Goal: Transaction & Acquisition: Obtain resource

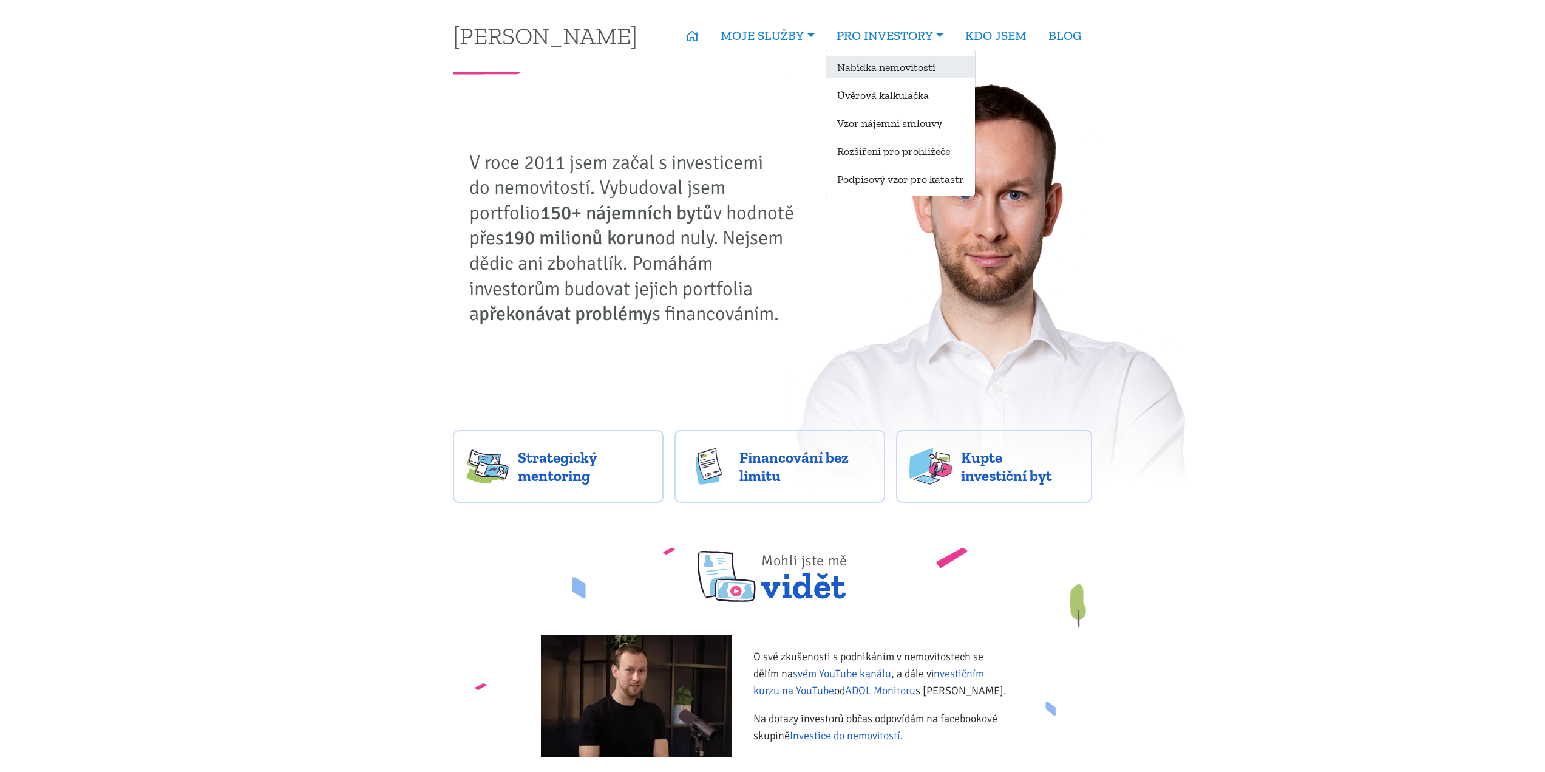
click at [923, 66] on link "Nabídka nemovitostí" at bounding box center [900, 67] width 149 height 22
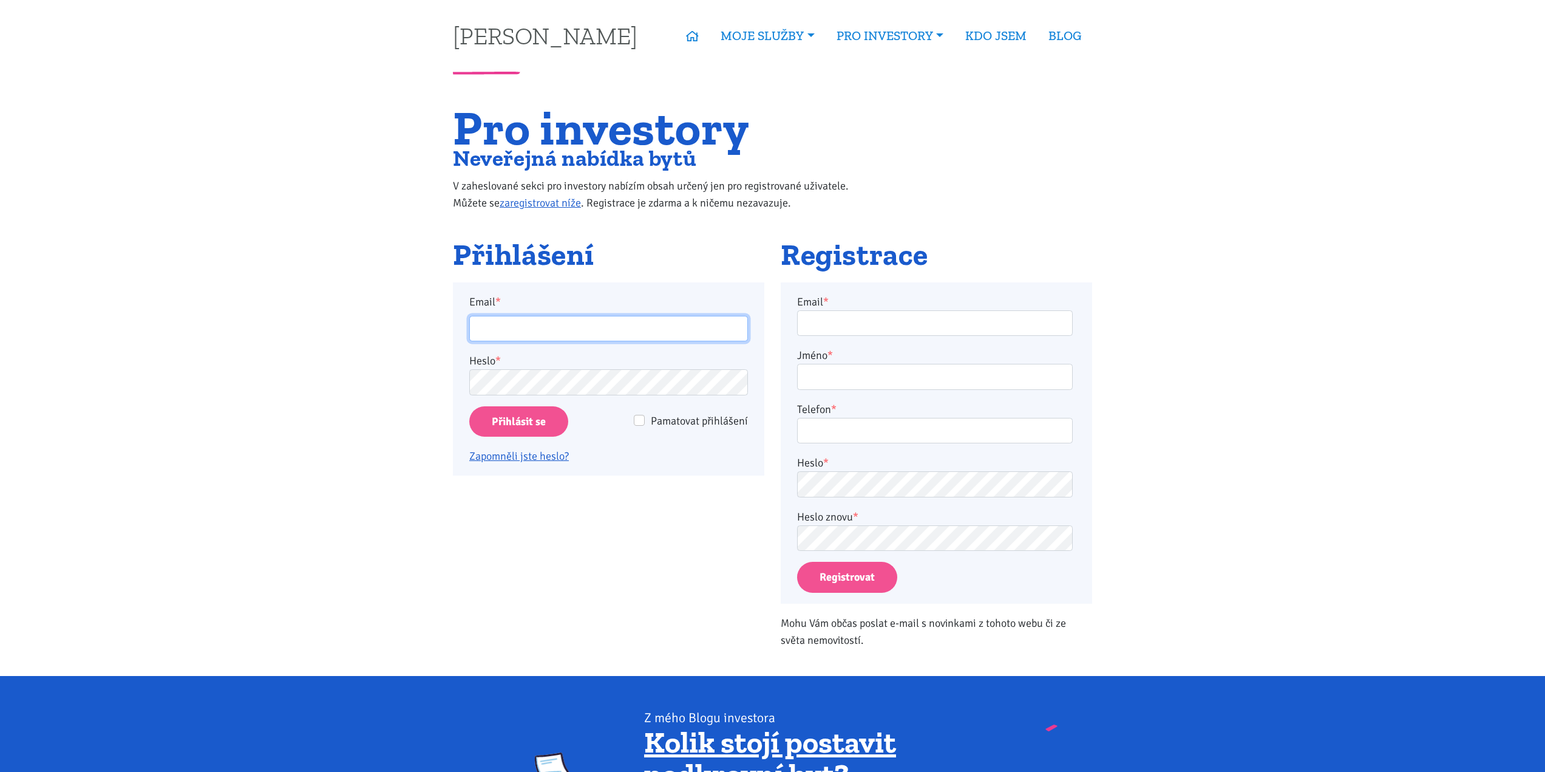
click at [565, 321] on input "Email *" at bounding box center [608, 329] width 279 height 26
type input "radon.jiri@icloud.com"
click at [469, 406] on input "Přihlásit se" at bounding box center [518, 421] width 99 height 31
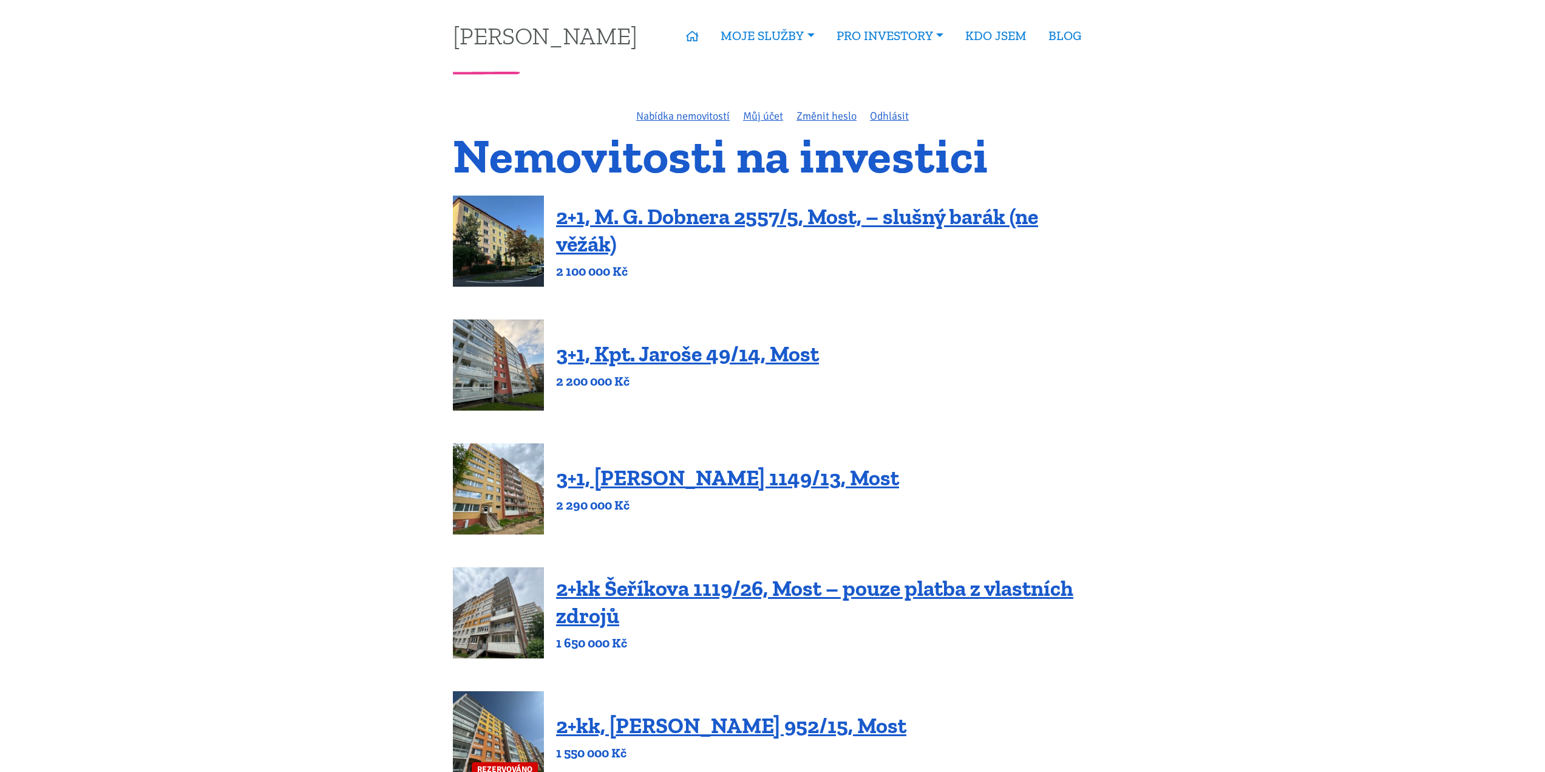
click at [454, 140] on h1 "Nemovitosti na investici" at bounding box center [772, 155] width 639 height 41
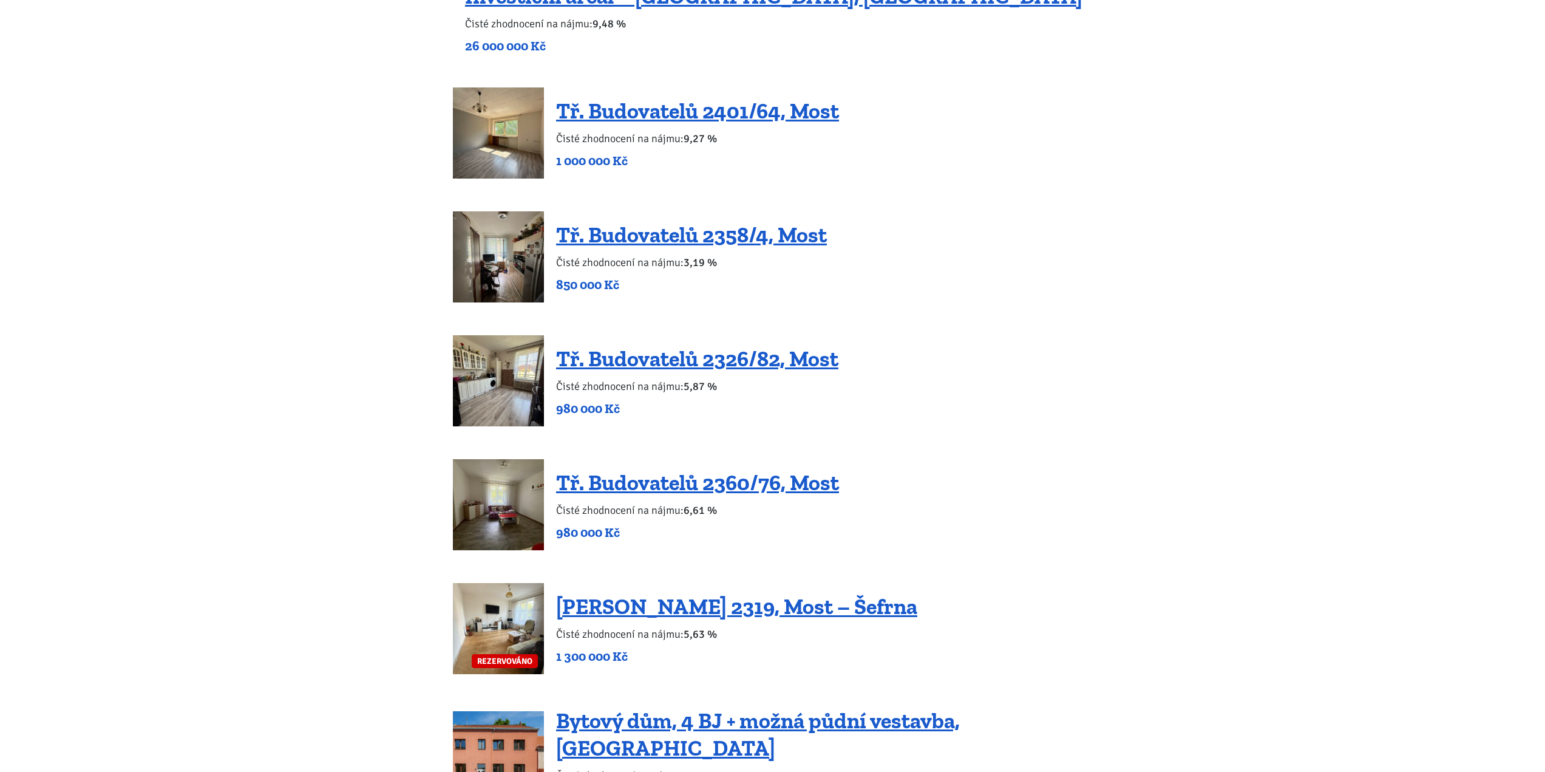
scroll to position [1214, 0]
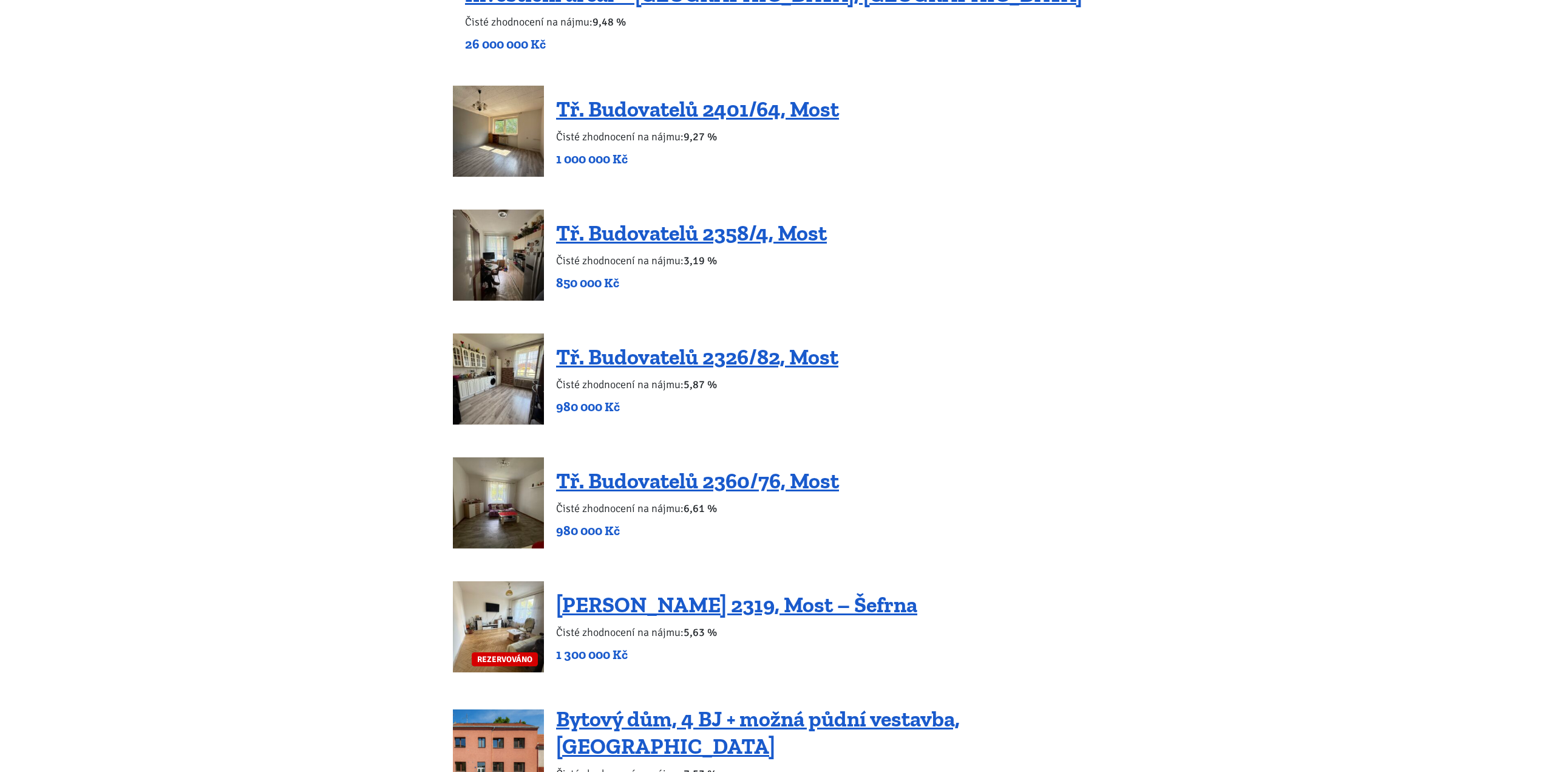
click at [473, 234] on img at bounding box center [498, 254] width 91 height 91
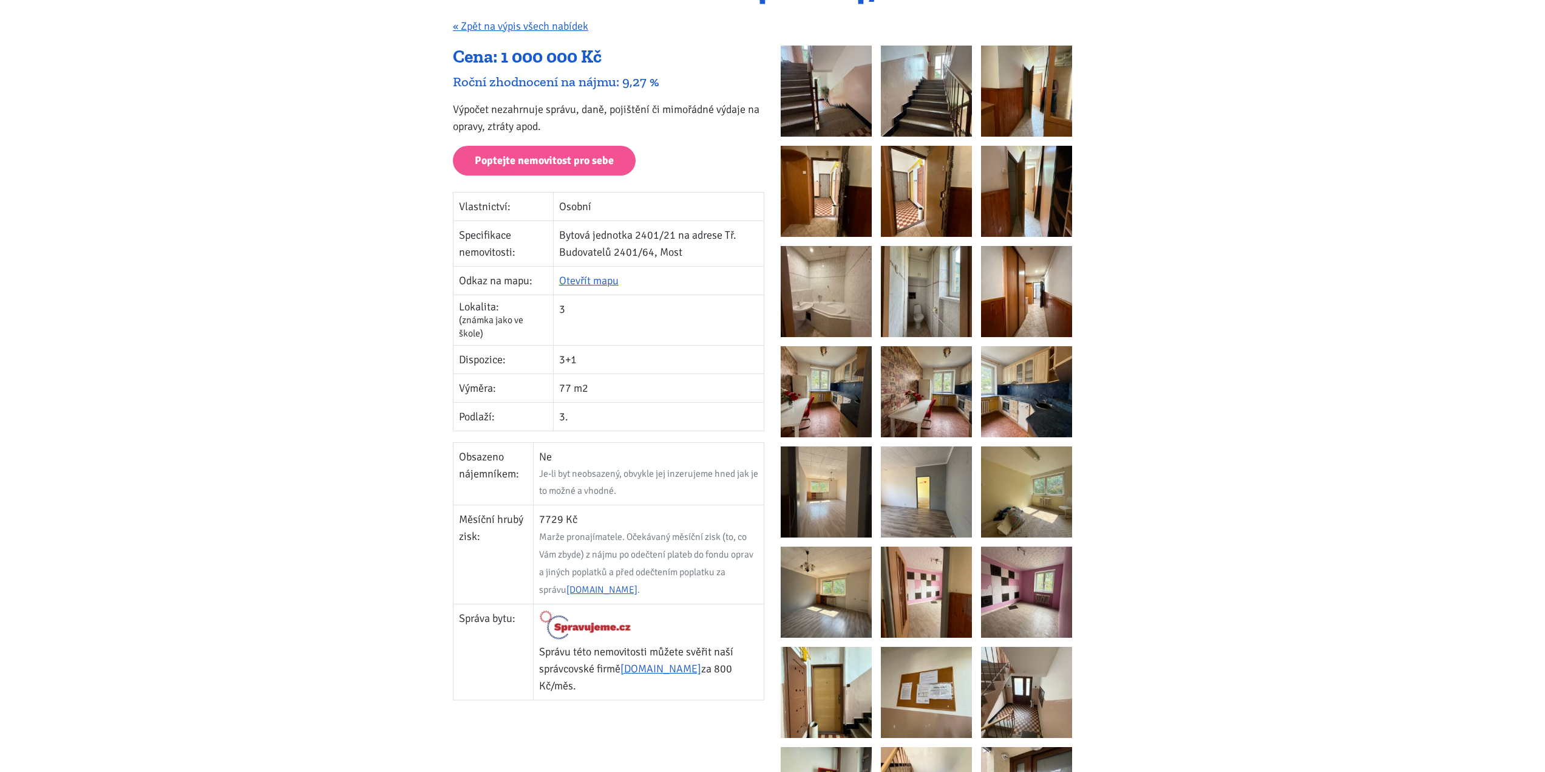
scroll to position [182, 0]
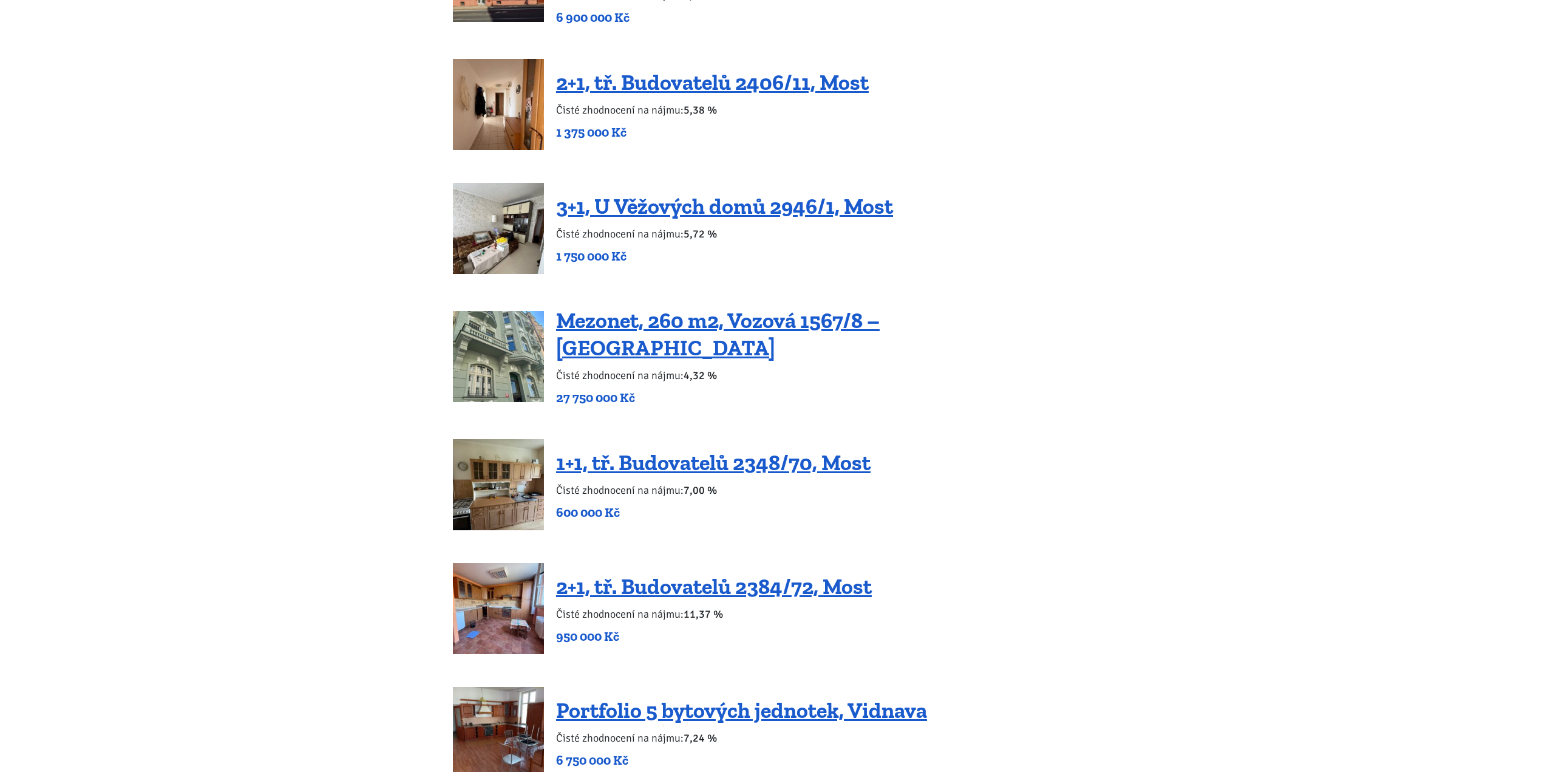
scroll to position [2003, 0]
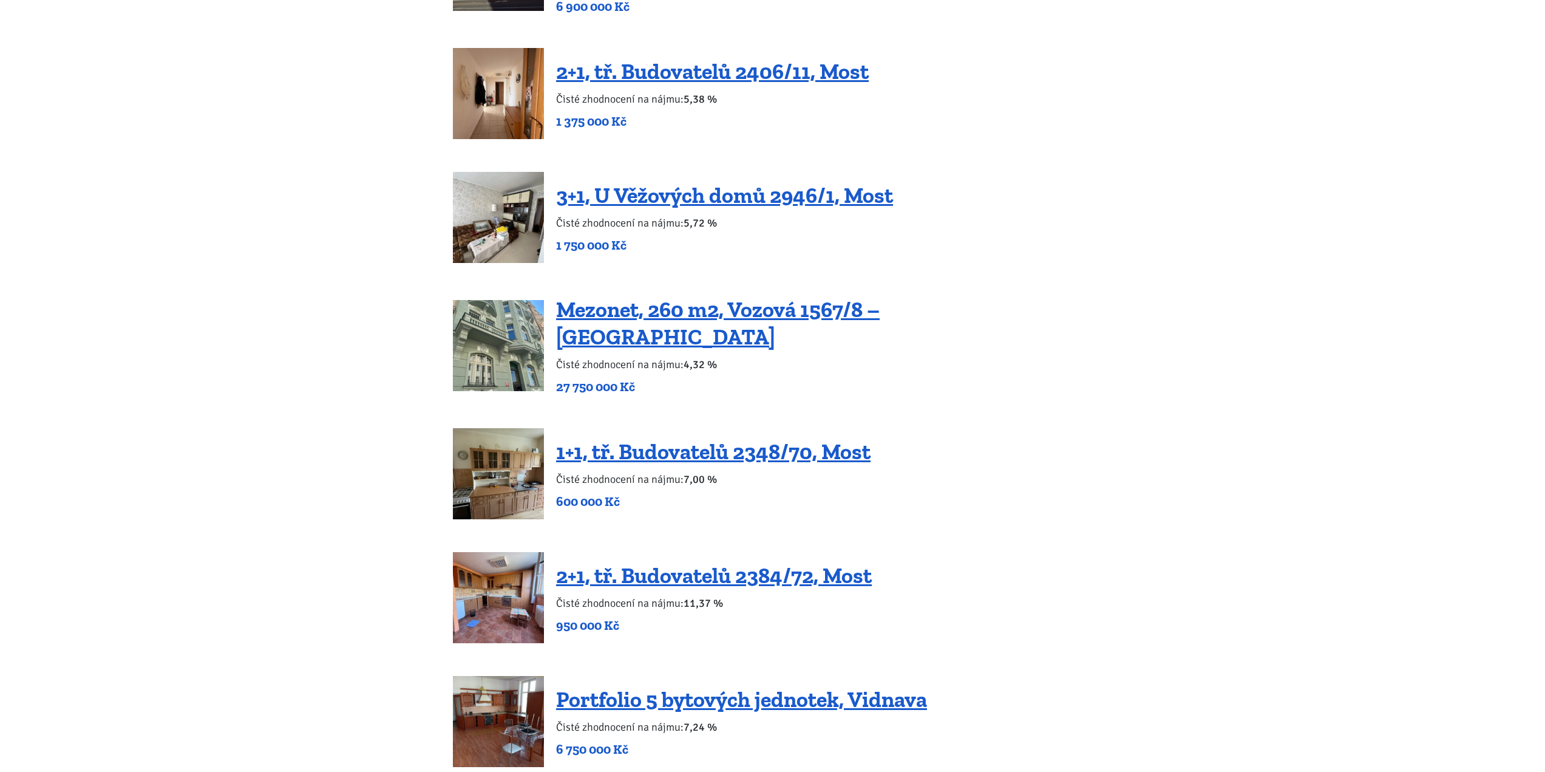
click at [87, 316] on body "Tomáš Kučera ÚVOD MOJE SLUŽBY Strategický mentoring Financování bez limitu Kupt…" at bounding box center [772, 223] width 1545 height 4452
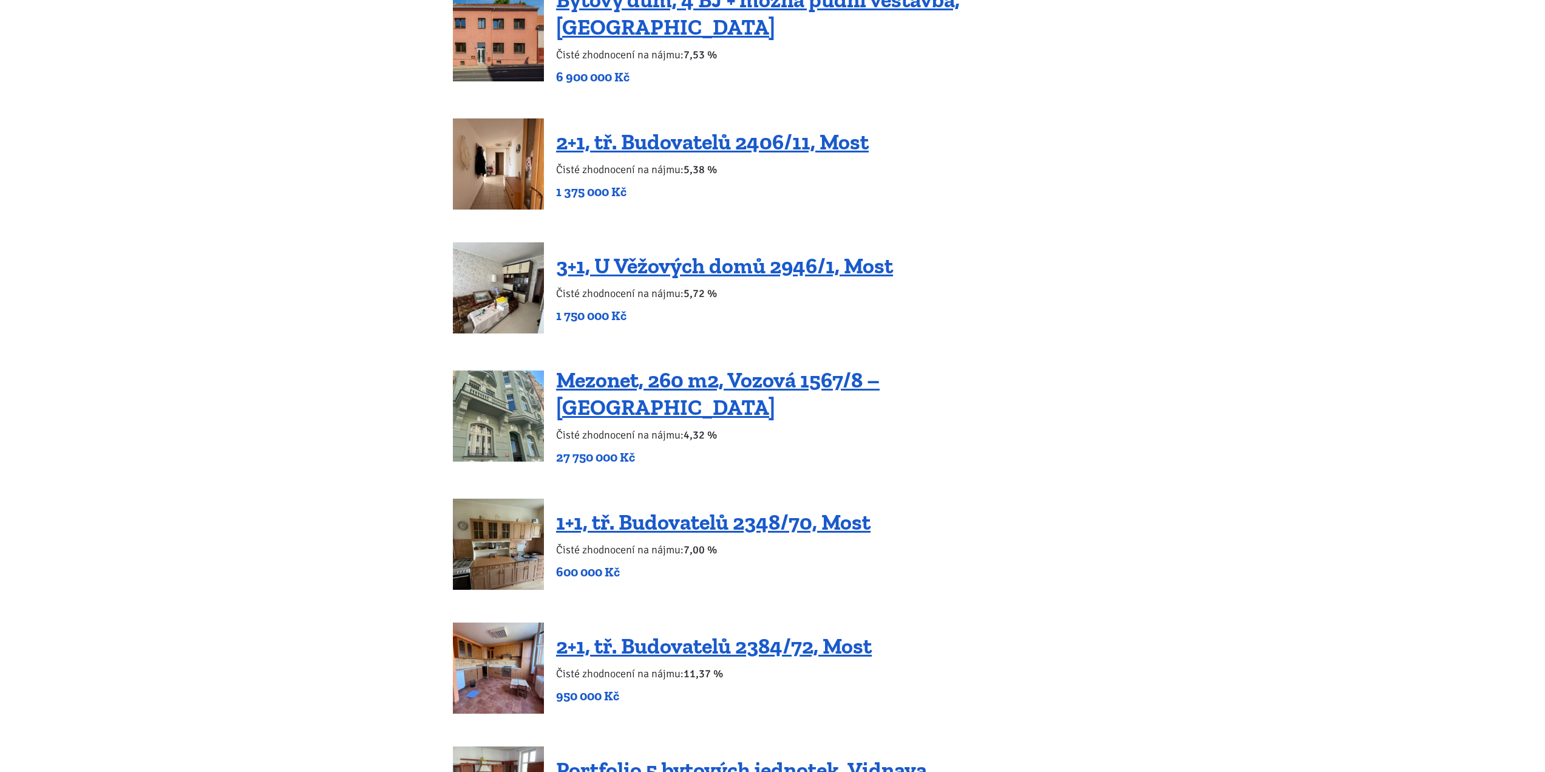
scroll to position [1639, 0]
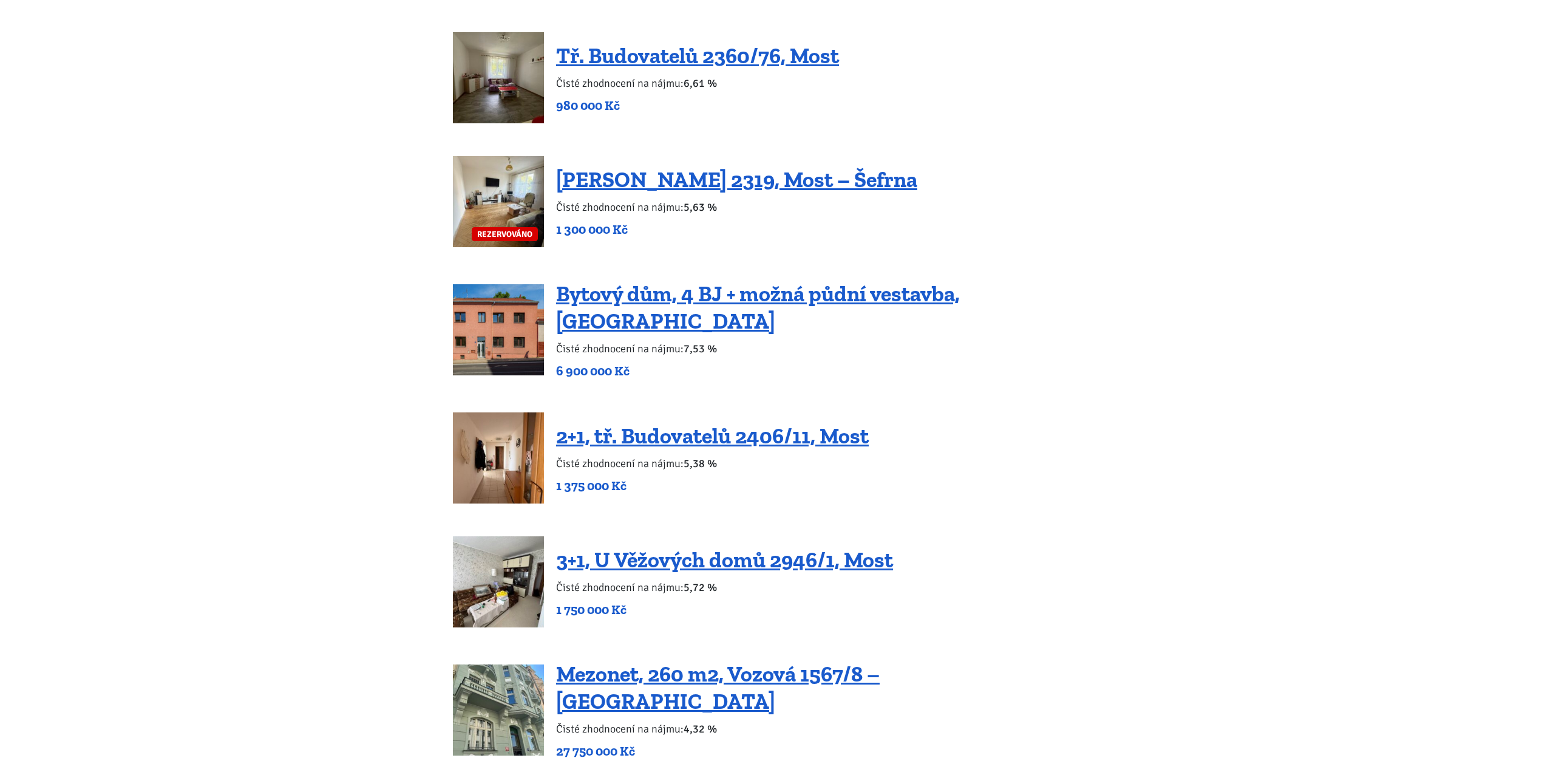
click at [1094, 212] on div "Nemovitosti na investici 2+1, M. G. Dobnera 2557/5, Most, – slušný barák (ne vě…" at bounding box center [773, 78] width 656 height 3164
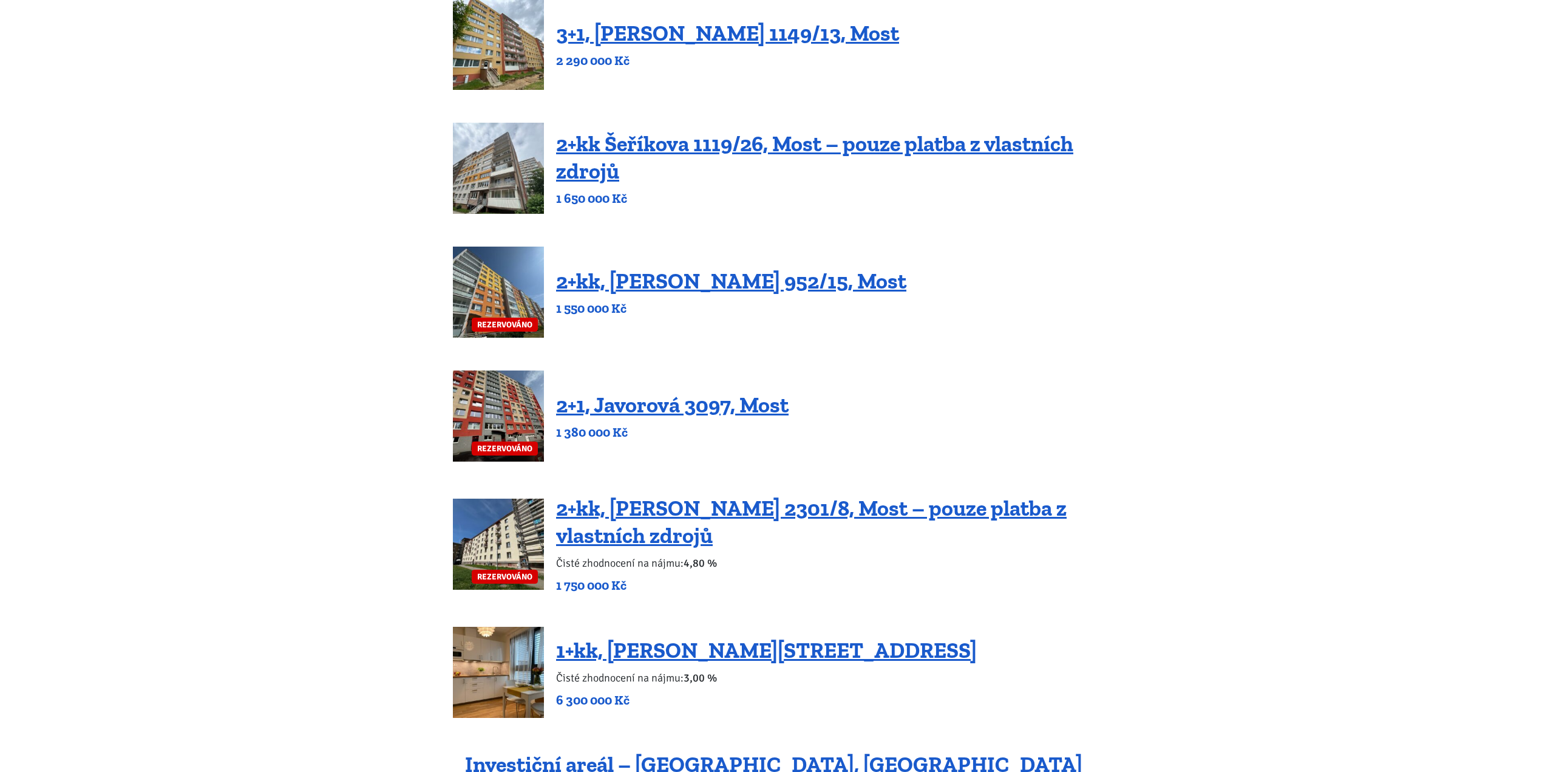
scroll to position [729, 0]
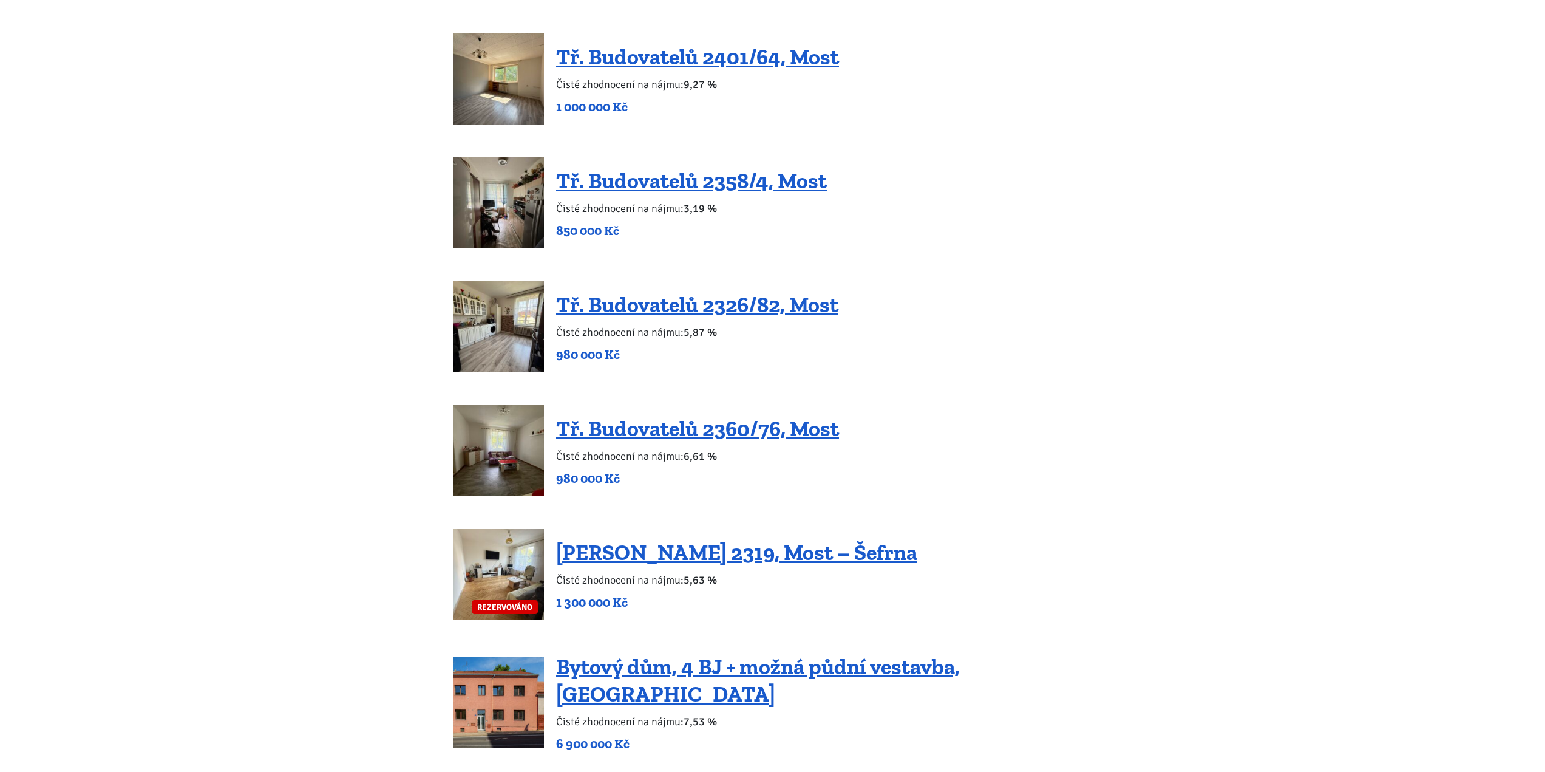
scroll to position [1275, 0]
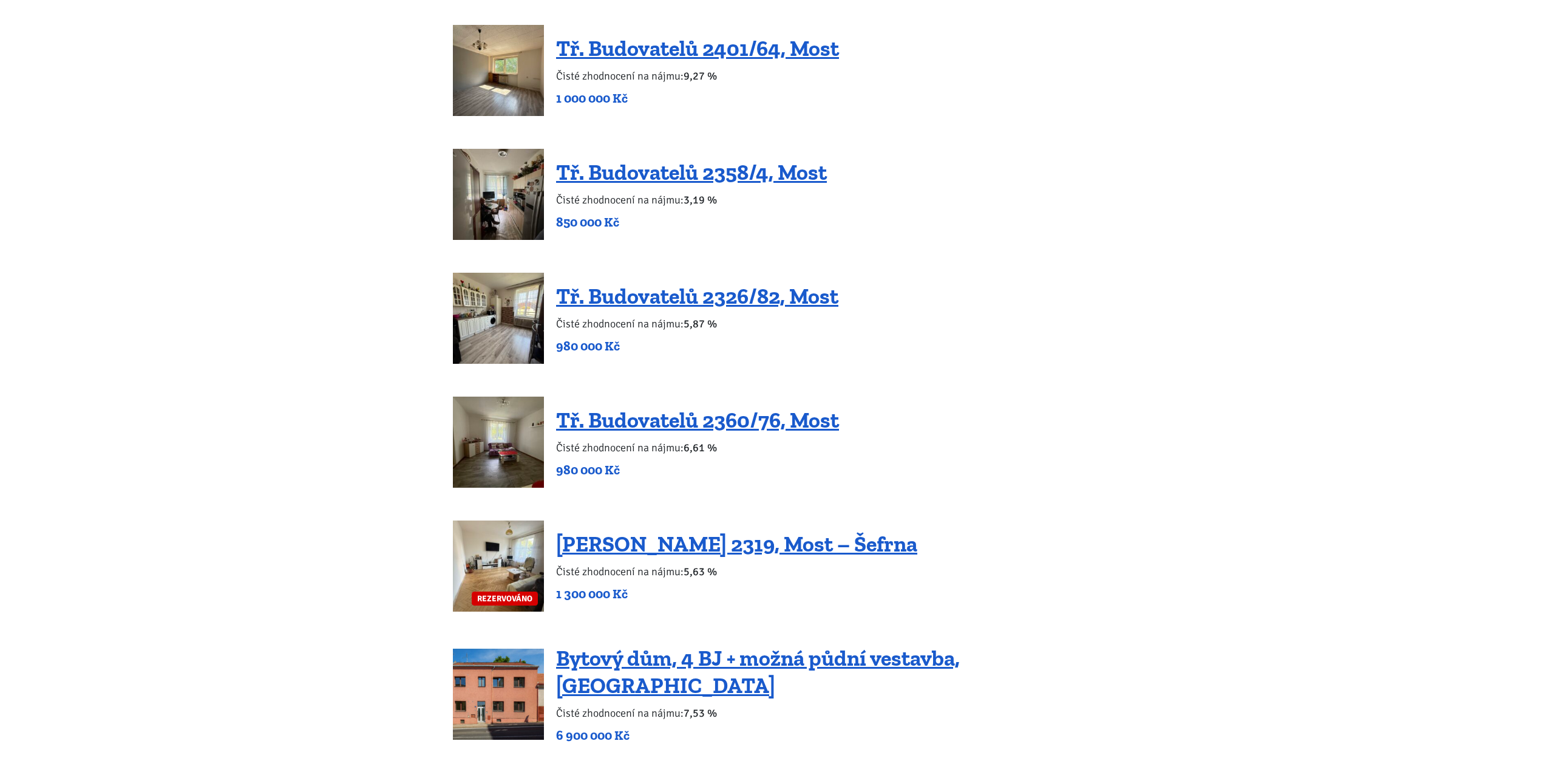
drag, startPoint x: 545, startPoint y: 424, endPoint x: 759, endPoint y: 297, distance: 249.3
click at [1026, 171] on div "Tř. Budovatelů 2358/4, Most Čisté zhodnocení na nájmu: 3,19 % 850 000 Kč" at bounding box center [772, 194] width 639 height 91
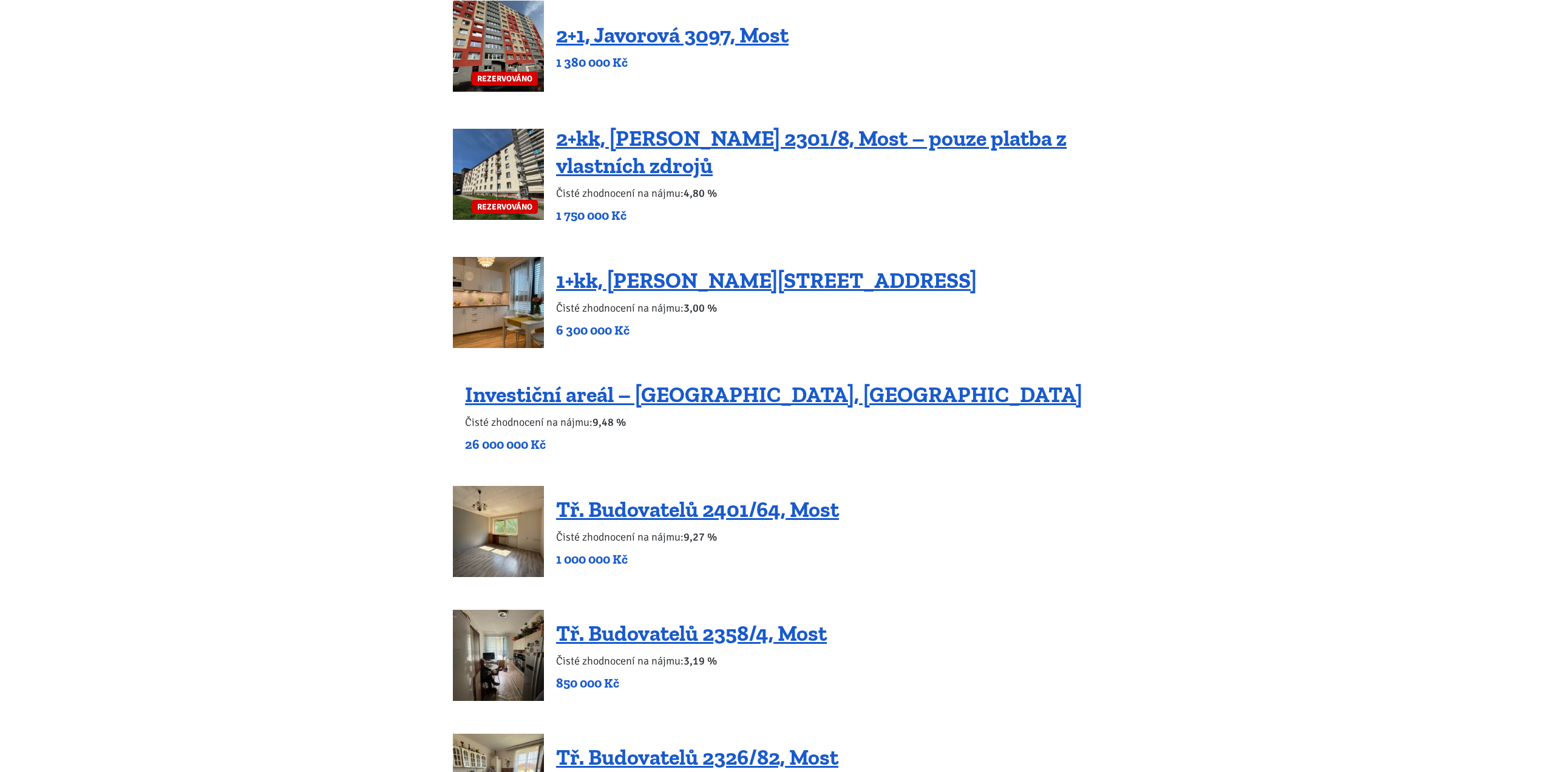
scroll to position [567, 0]
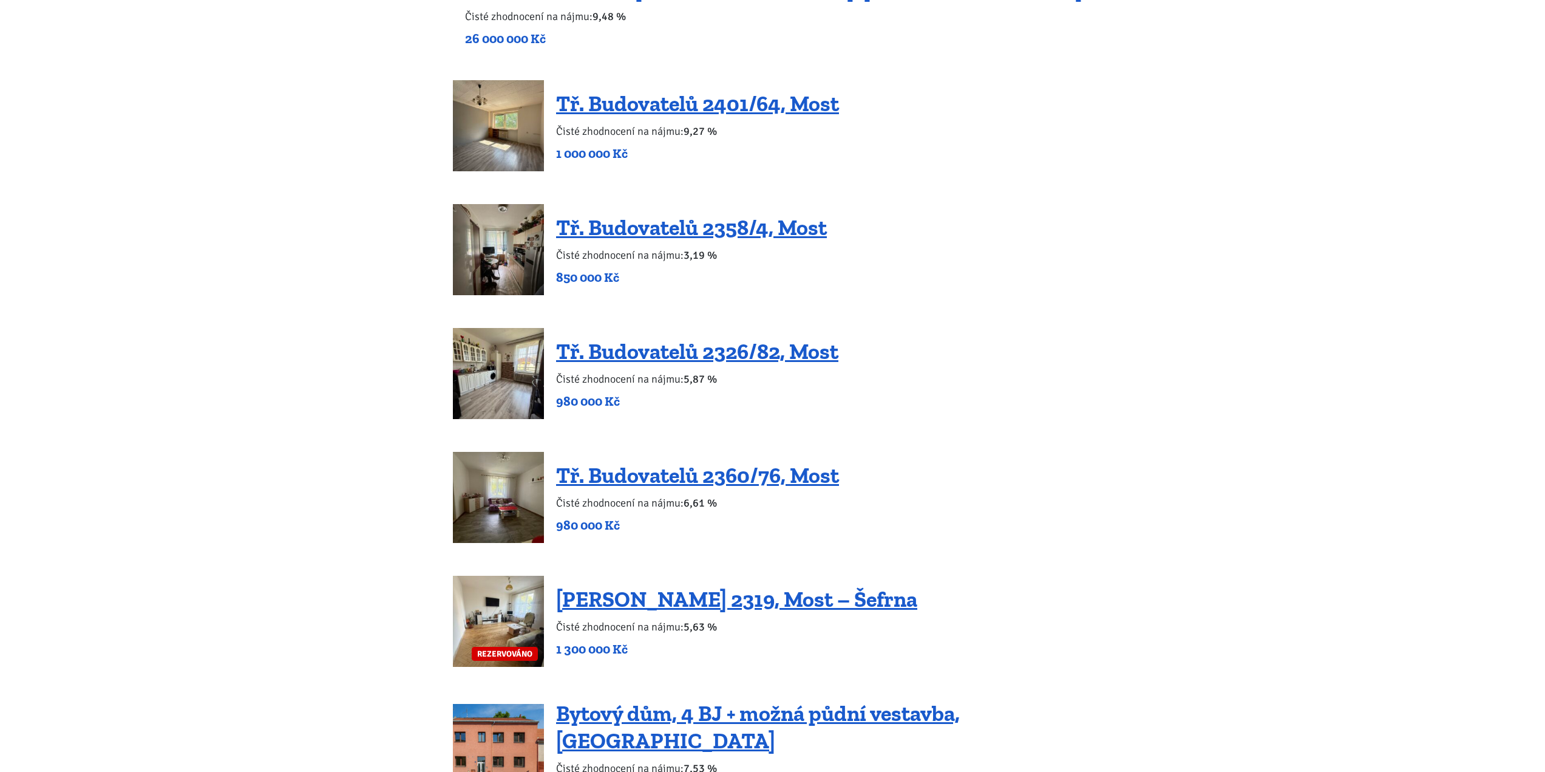
scroll to position [1214, 0]
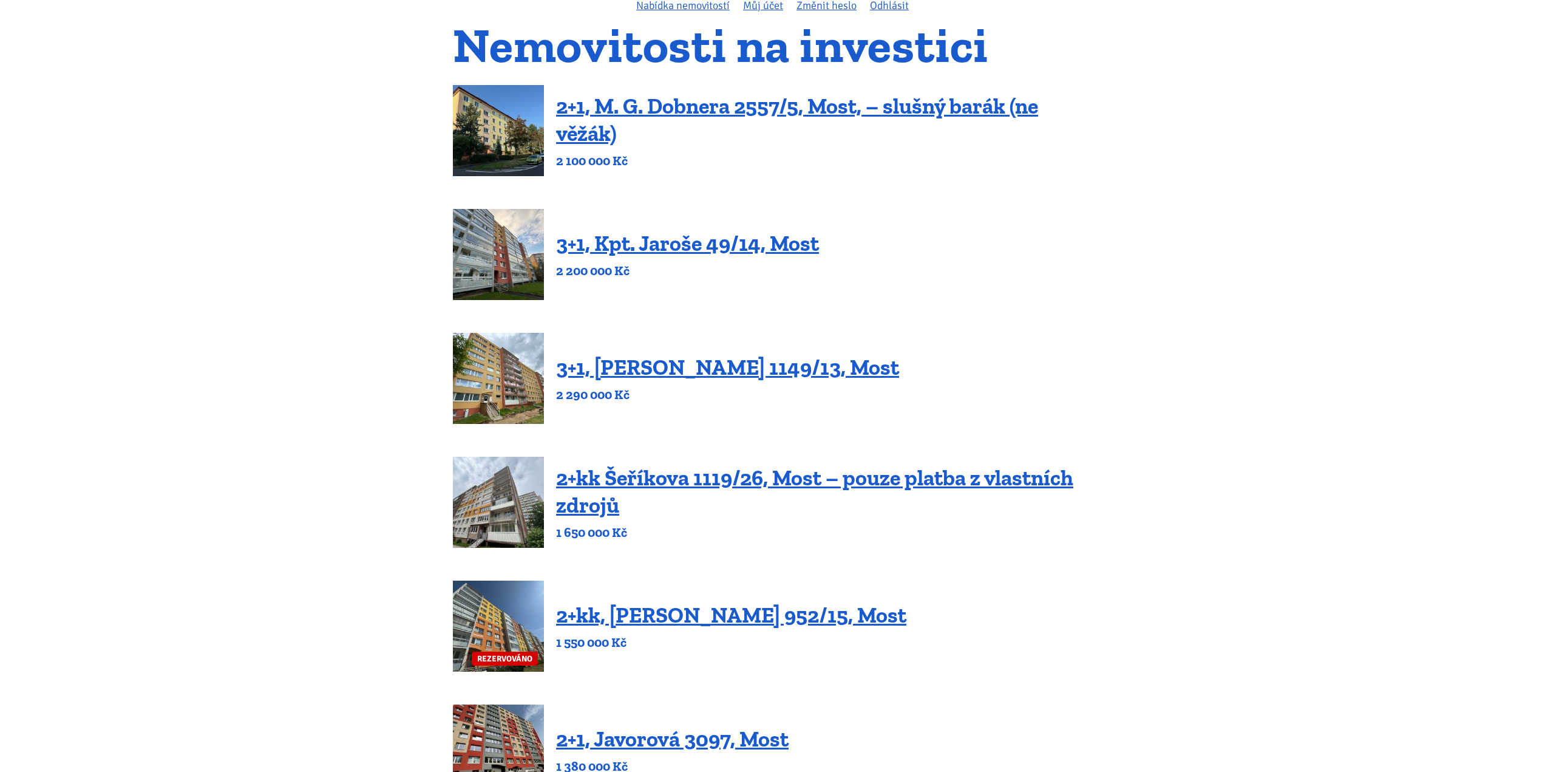
scroll to position [121, 0]
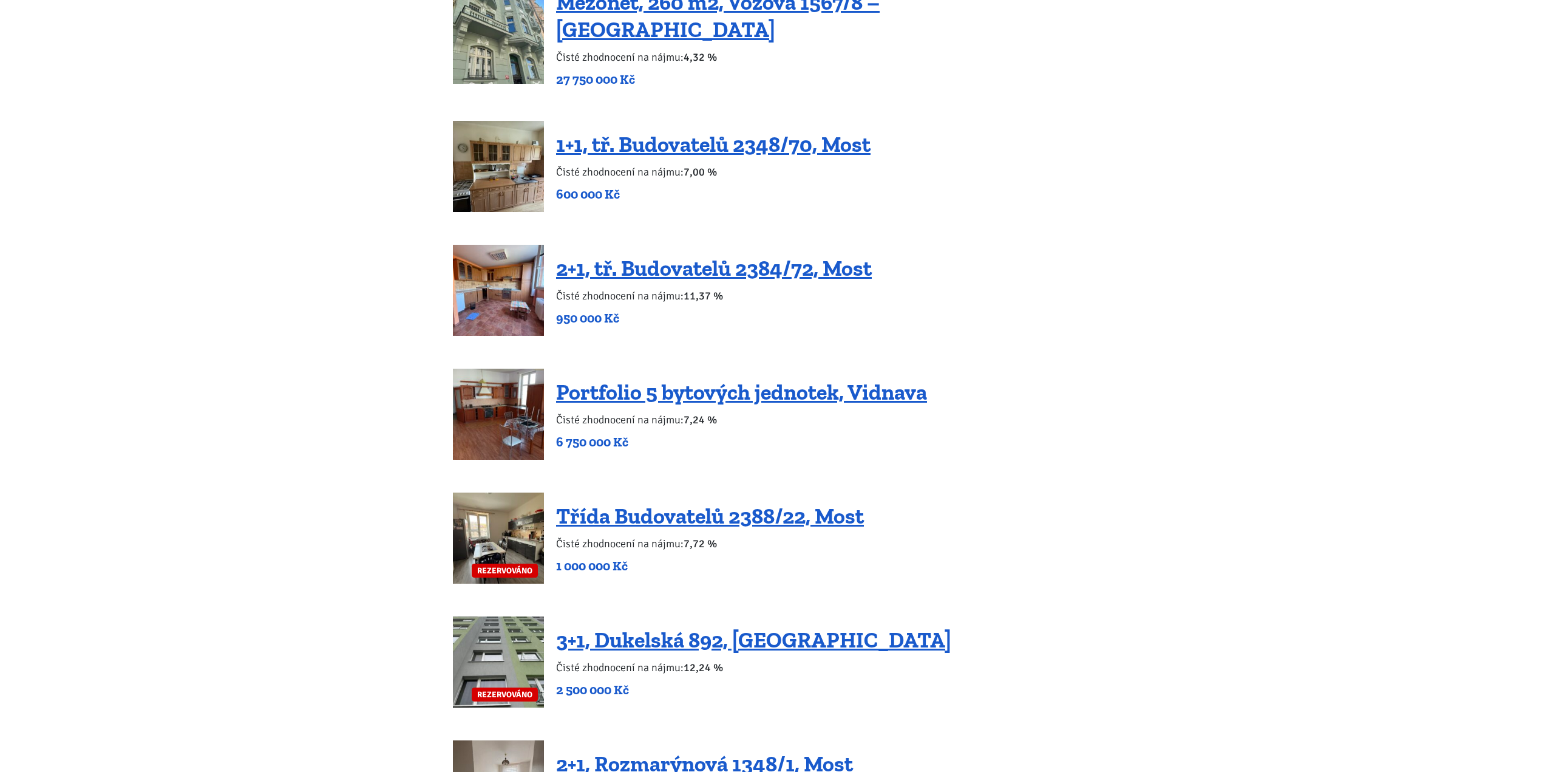
scroll to position [2307, 0]
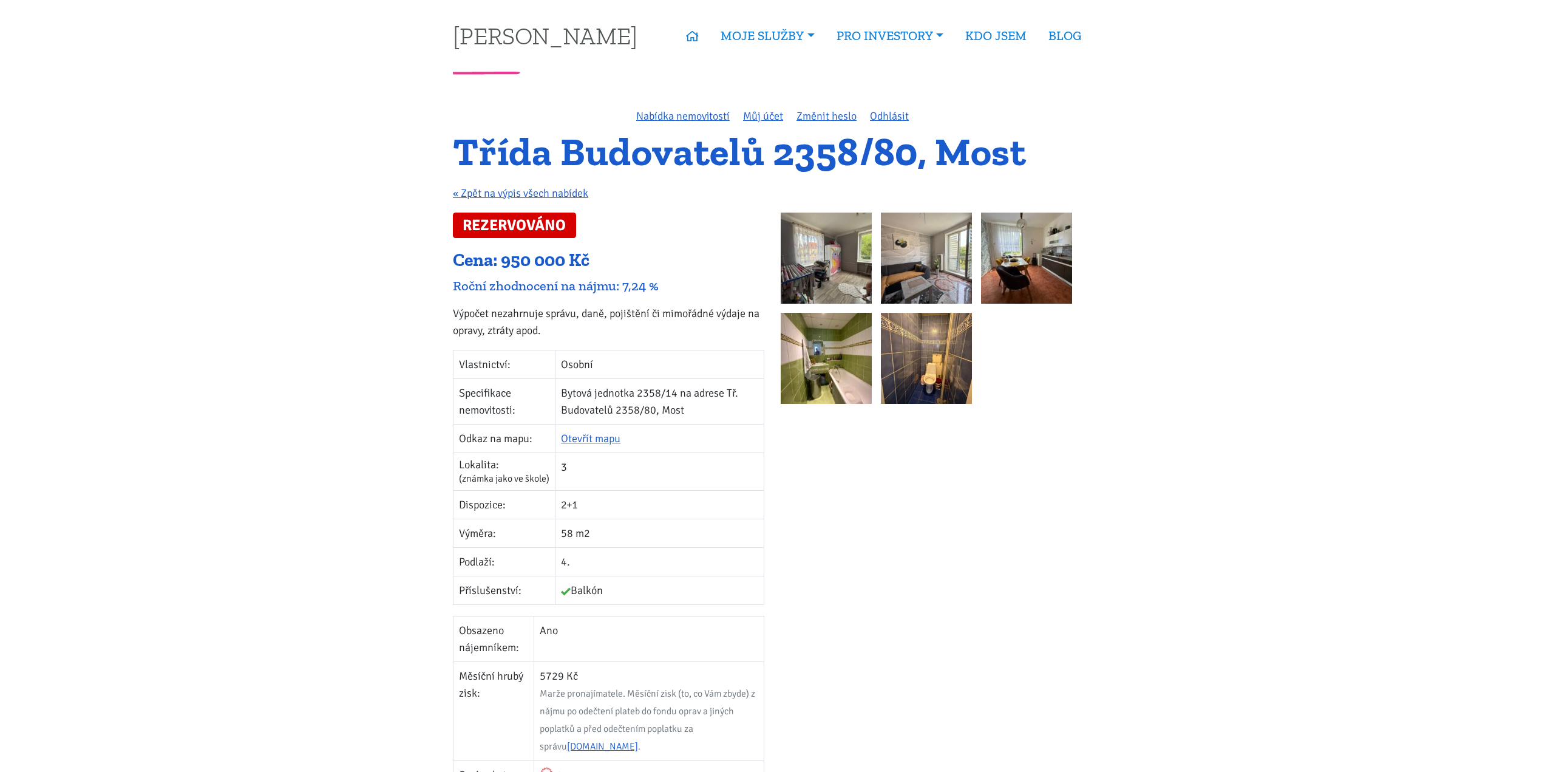
click at [827, 257] on img at bounding box center [826, 257] width 91 height 91
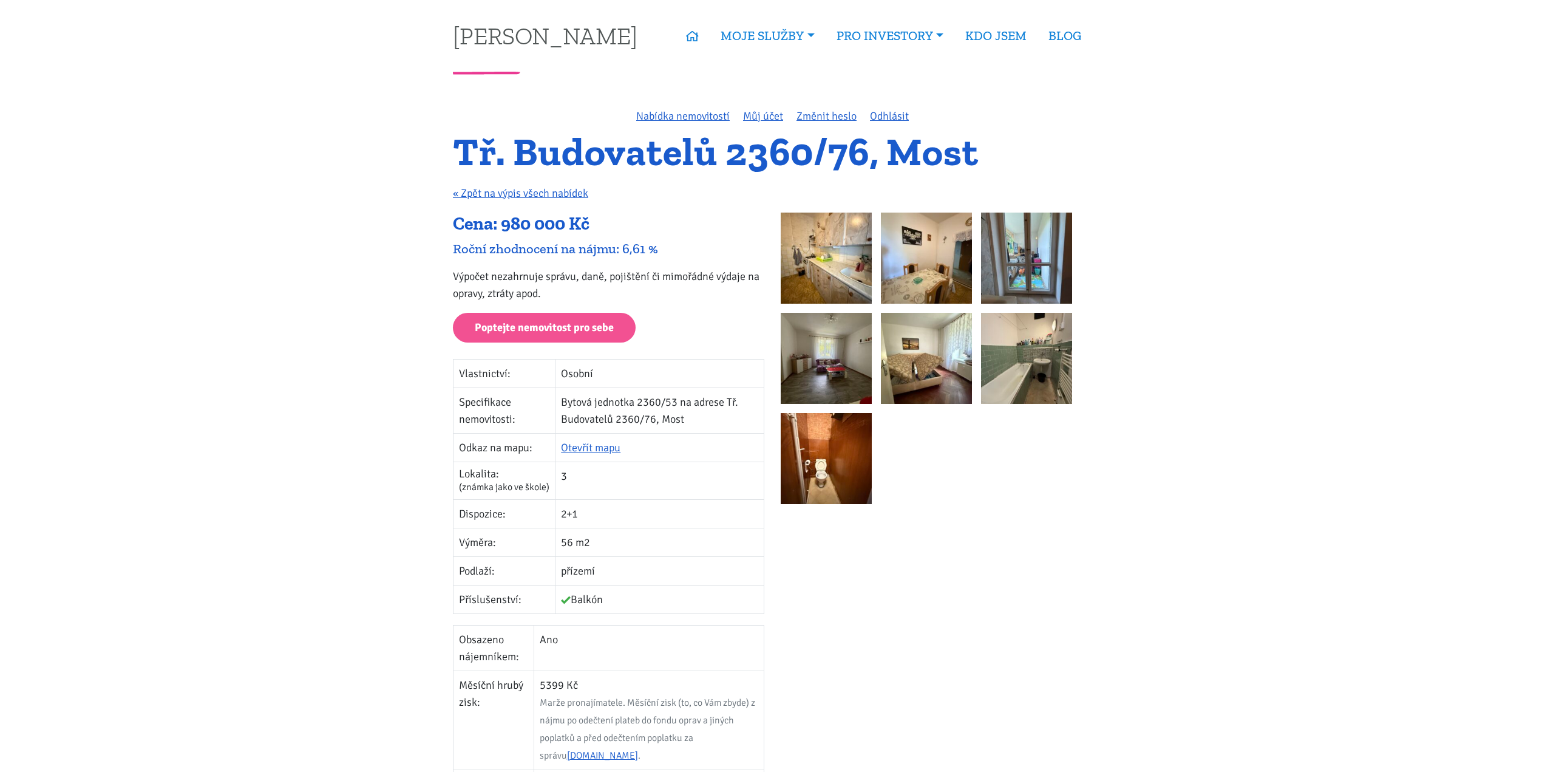
click at [789, 464] on img at bounding box center [826, 458] width 91 height 91
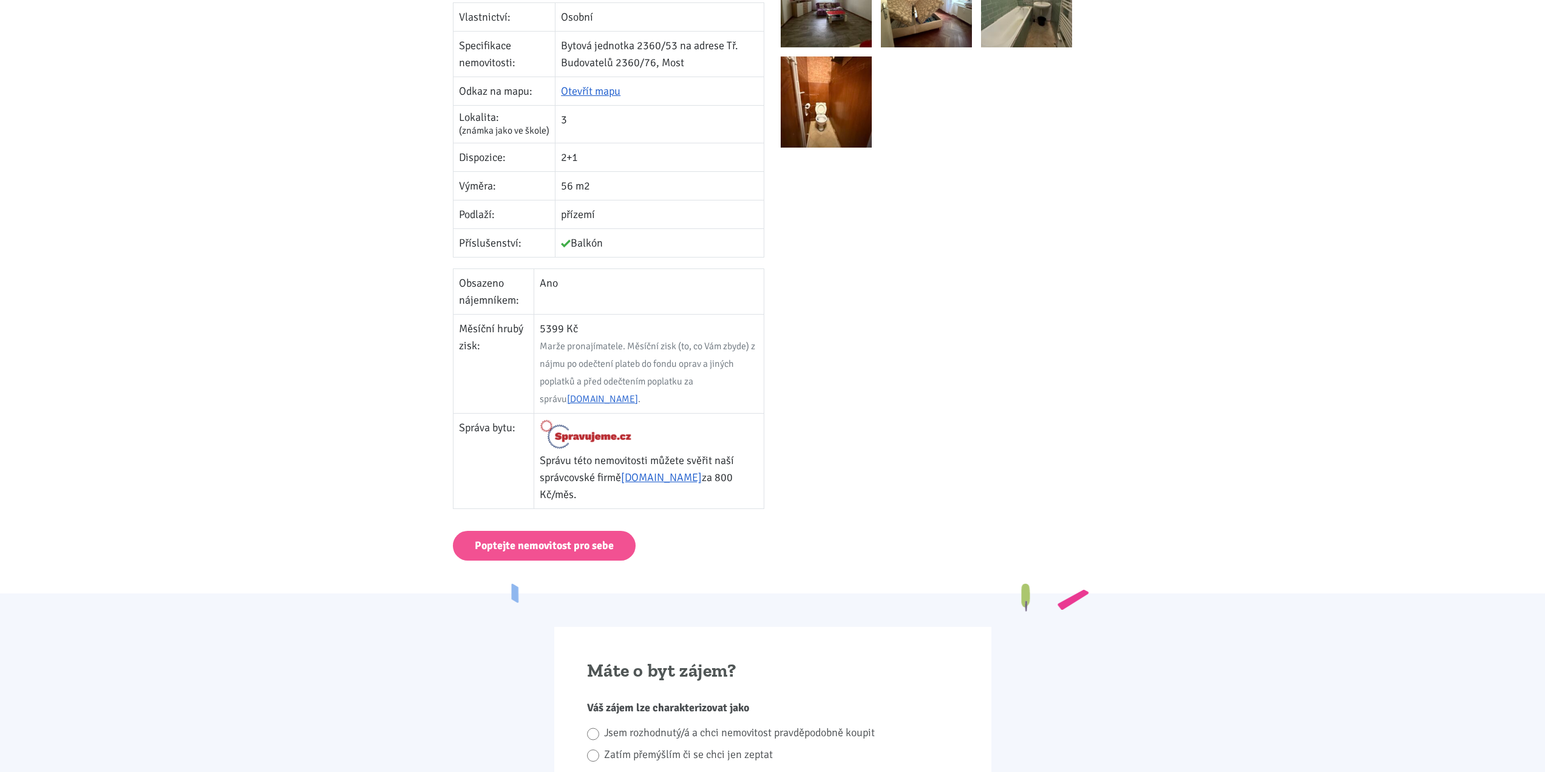
scroll to position [364, 0]
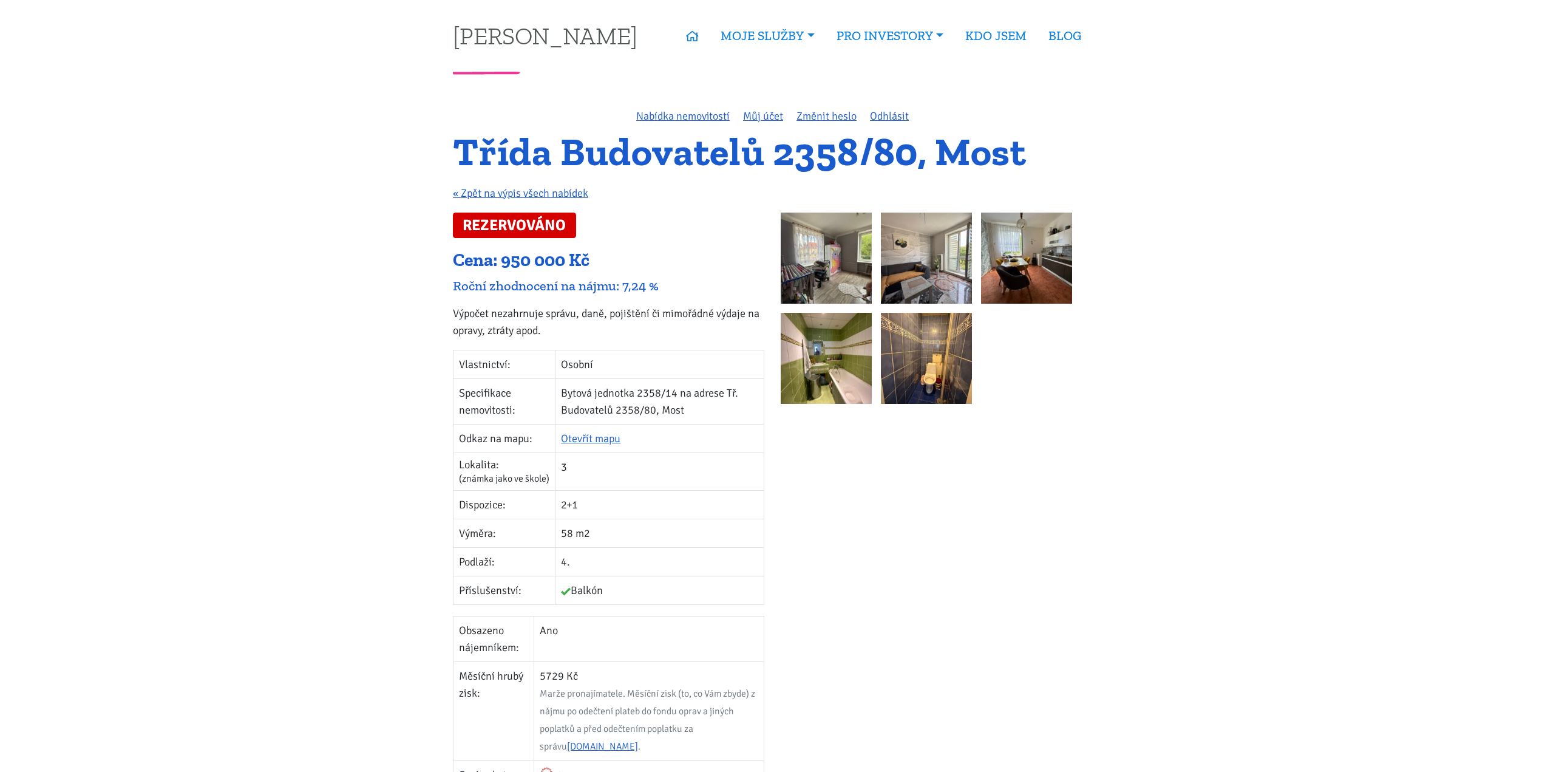
click at [781, 254] on img at bounding box center [826, 257] width 91 height 91
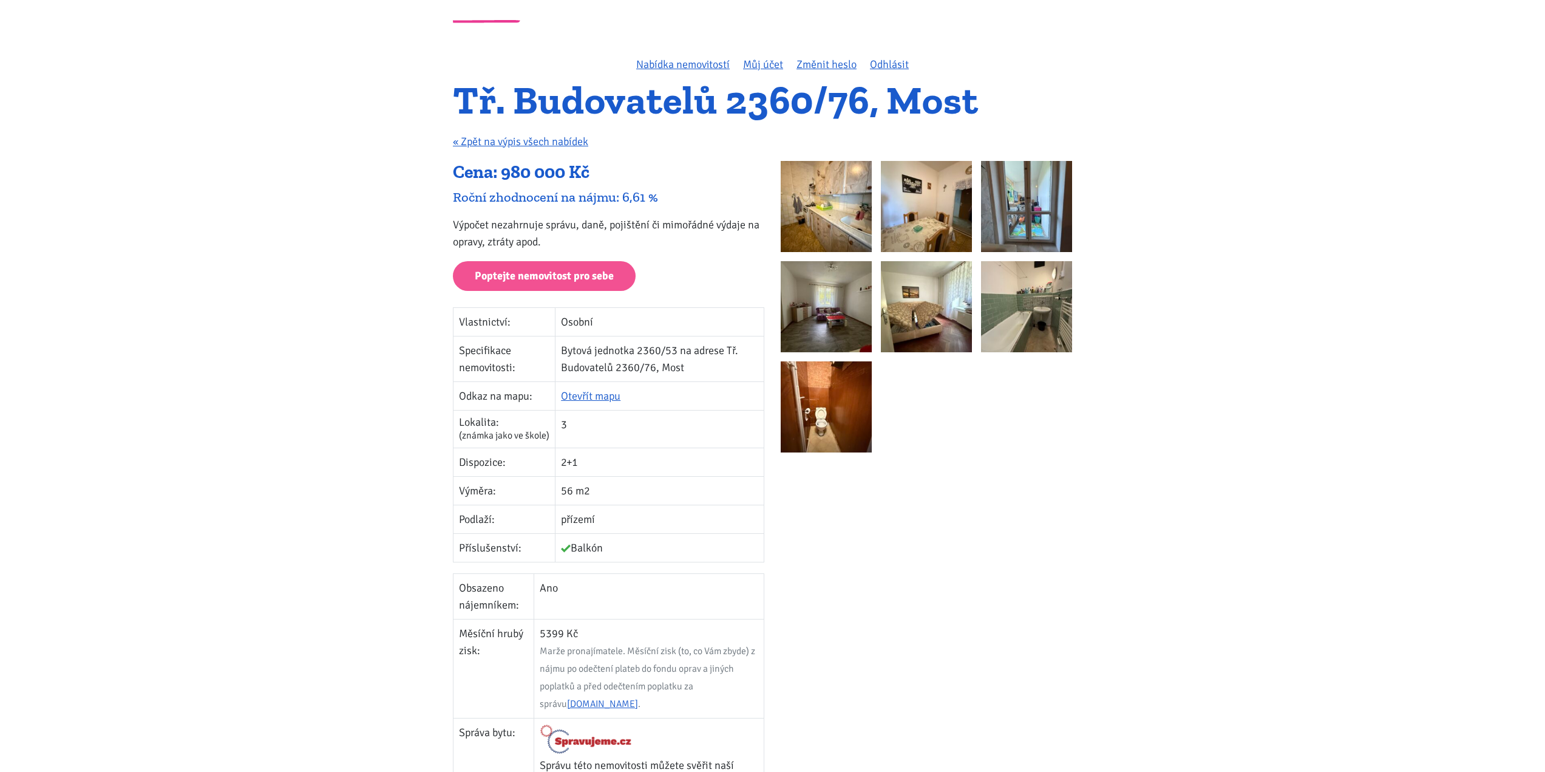
scroll to position [61, 0]
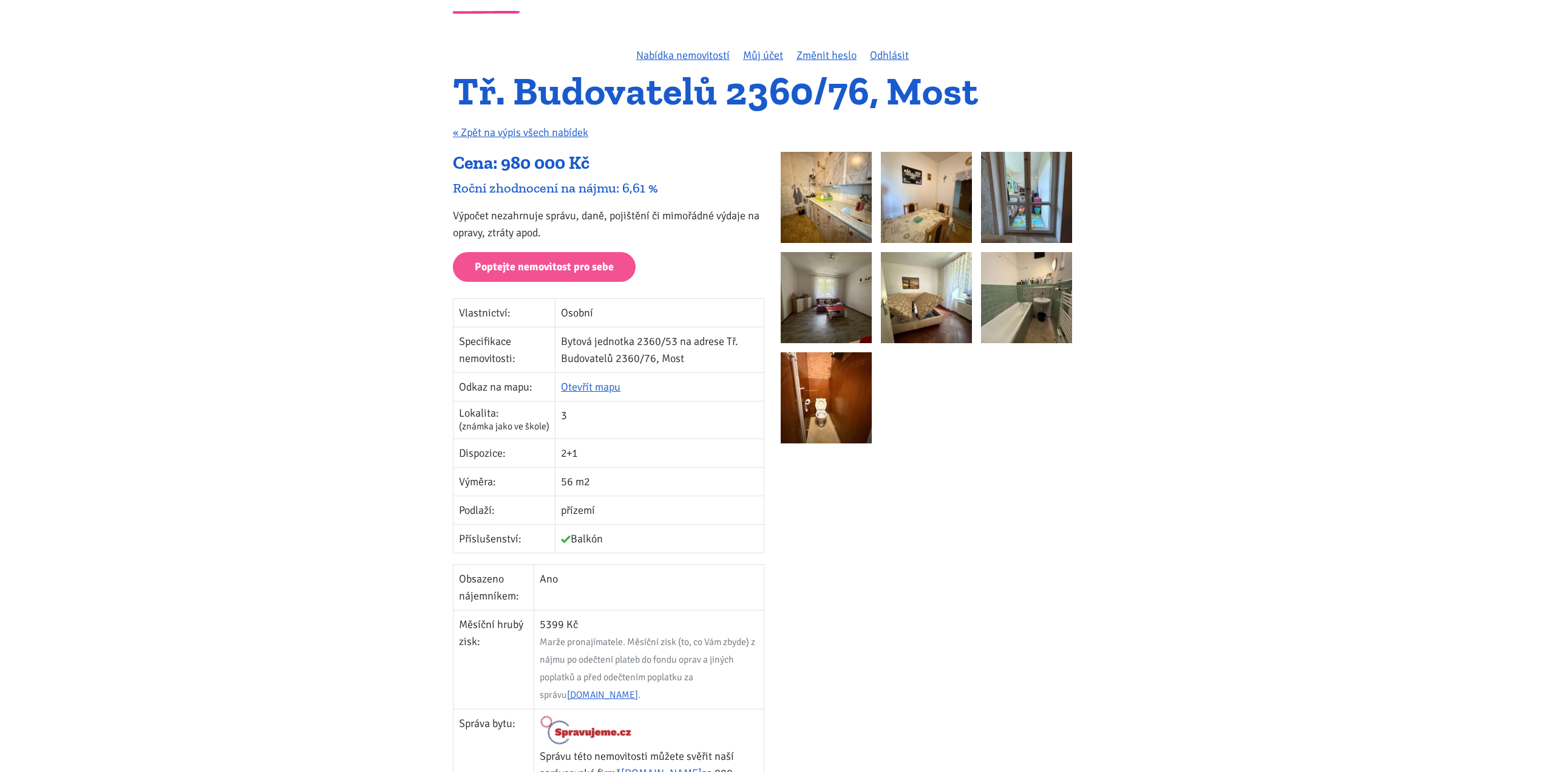
click at [834, 181] on img at bounding box center [826, 197] width 91 height 91
click at [534, 280] on link "Poptejte nemovitost pro sebe" at bounding box center [544, 267] width 183 height 30
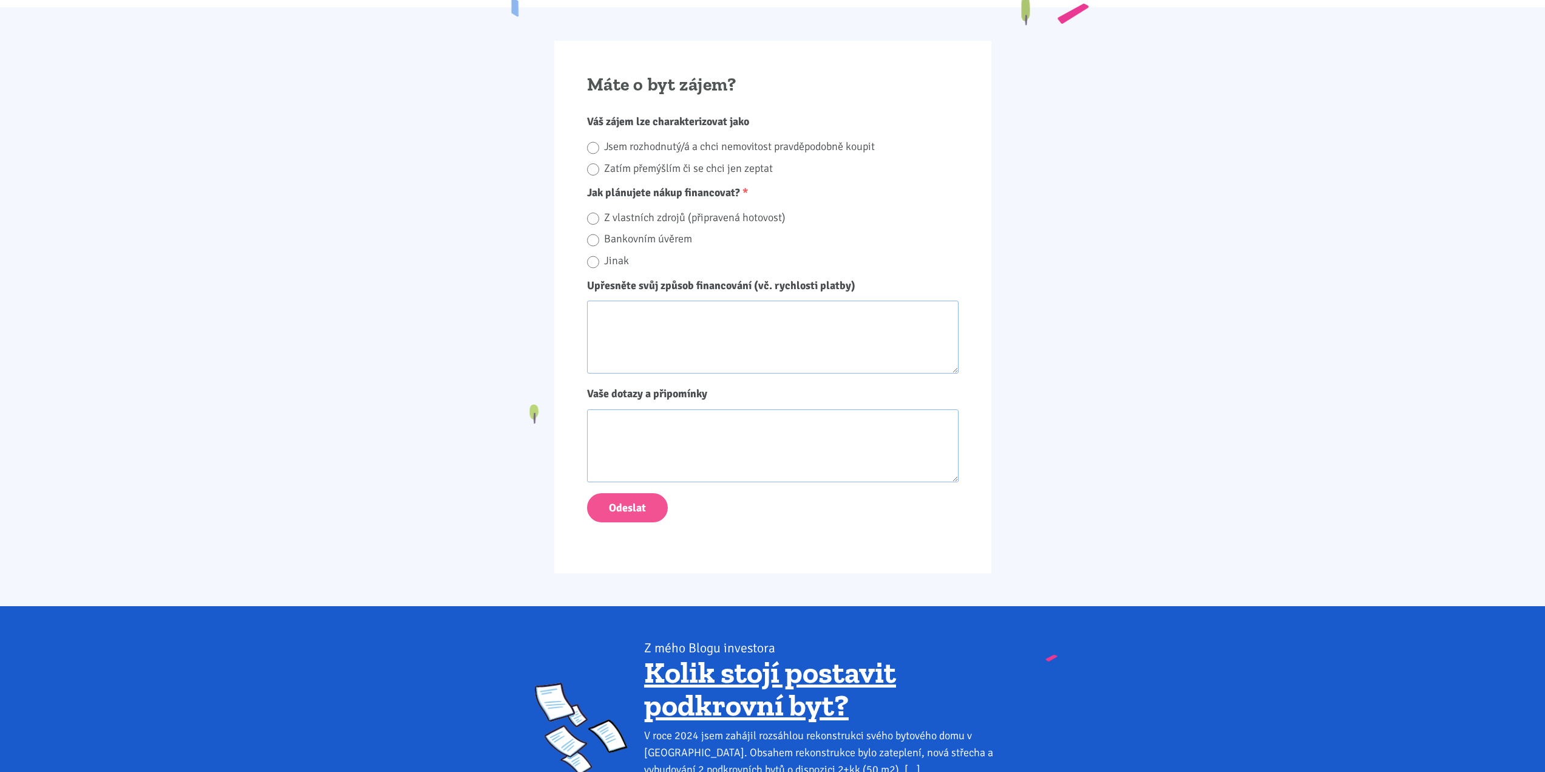
scroll to position [950, 0]
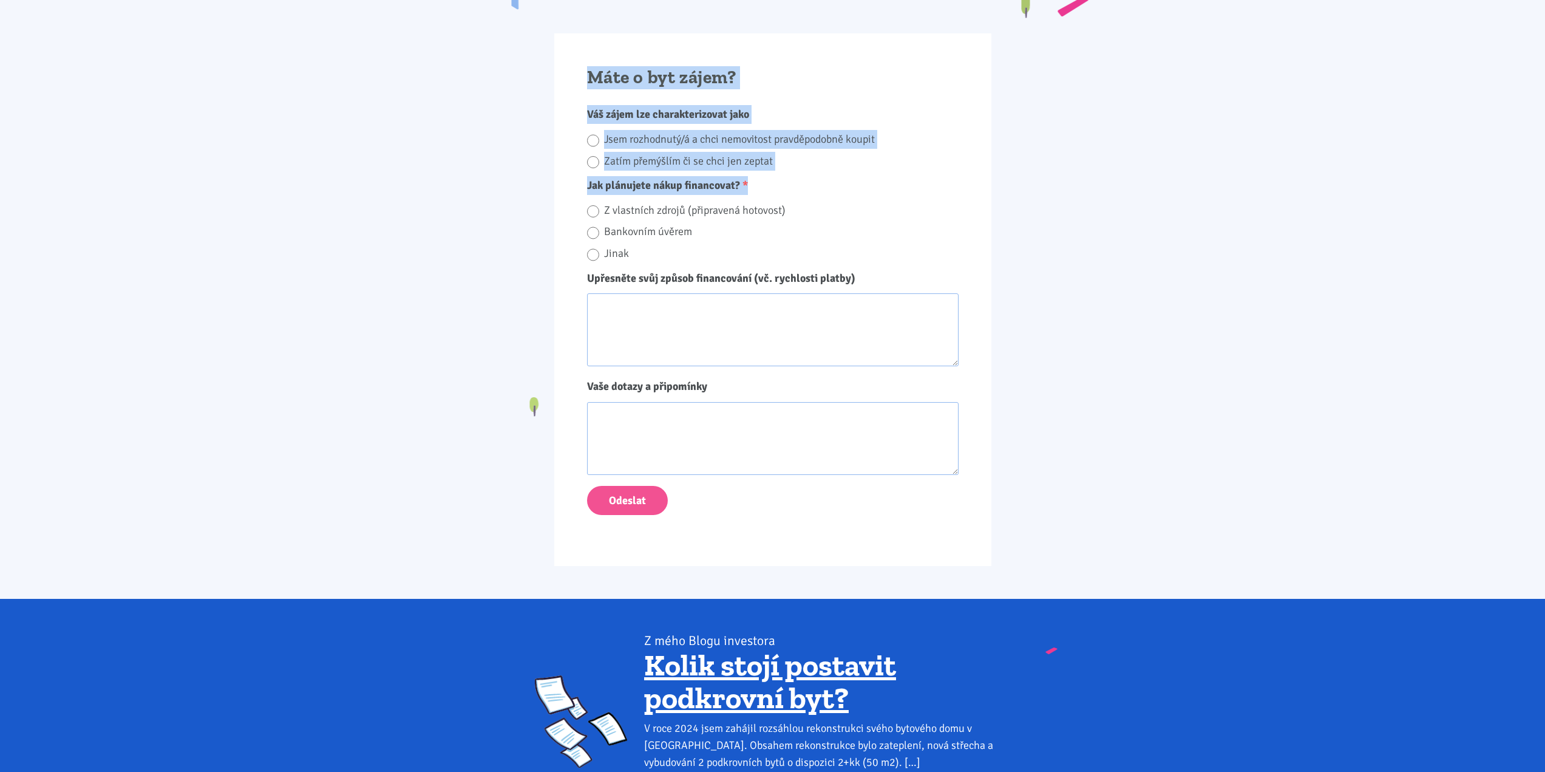
drag, startPoint x: 594, startPoint y: 73, endPoint x: 924, endPoint y: 179, distance: 346.2
click at [924, 179] on div "Máte o byt zájem? Váš zájem lze charakterizovat jako Jsem rozhodnutý/á a chci n…" at bounding box center [772, 299] width 437 height 532
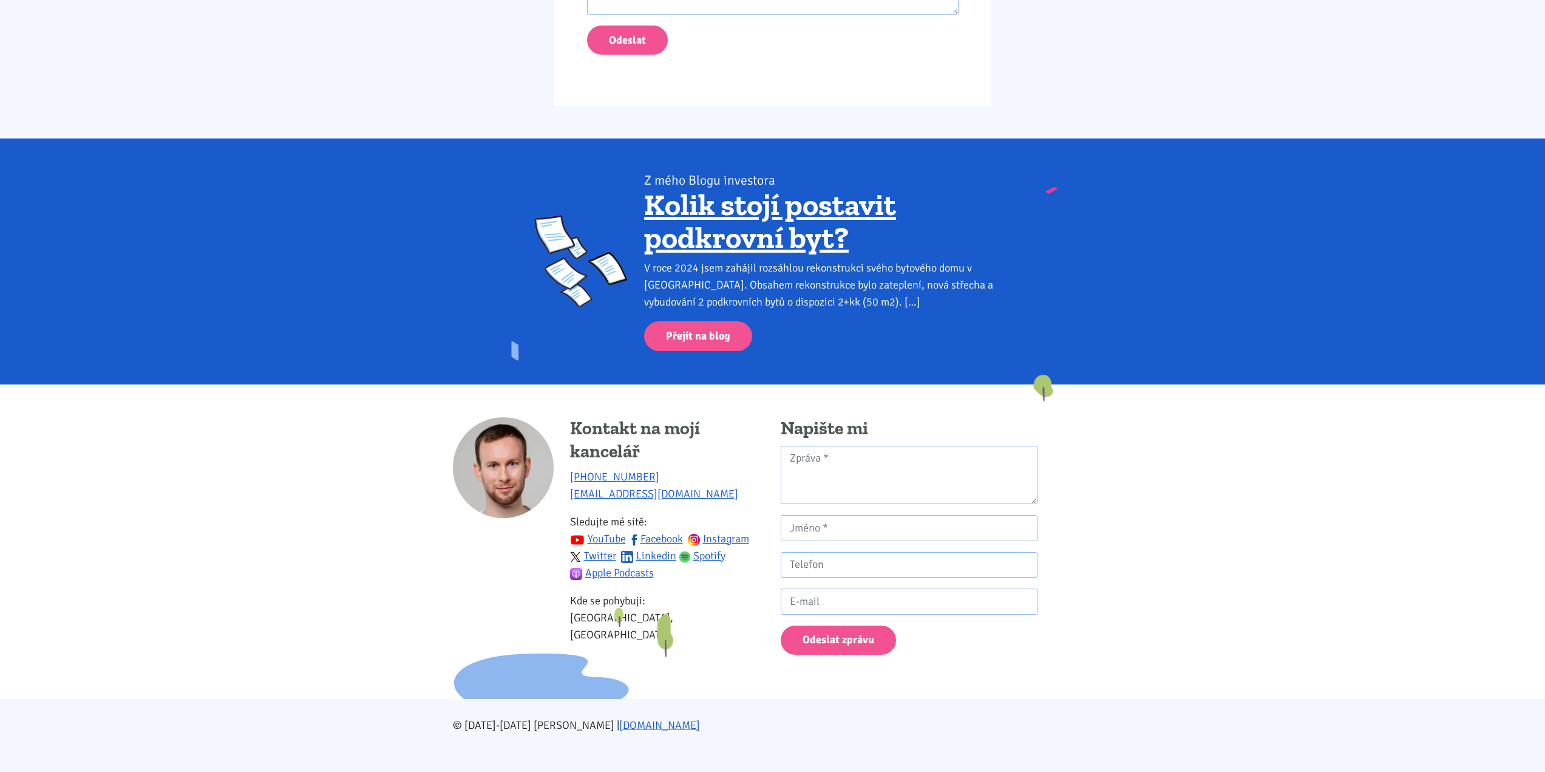
scroll to position [1415, 0]
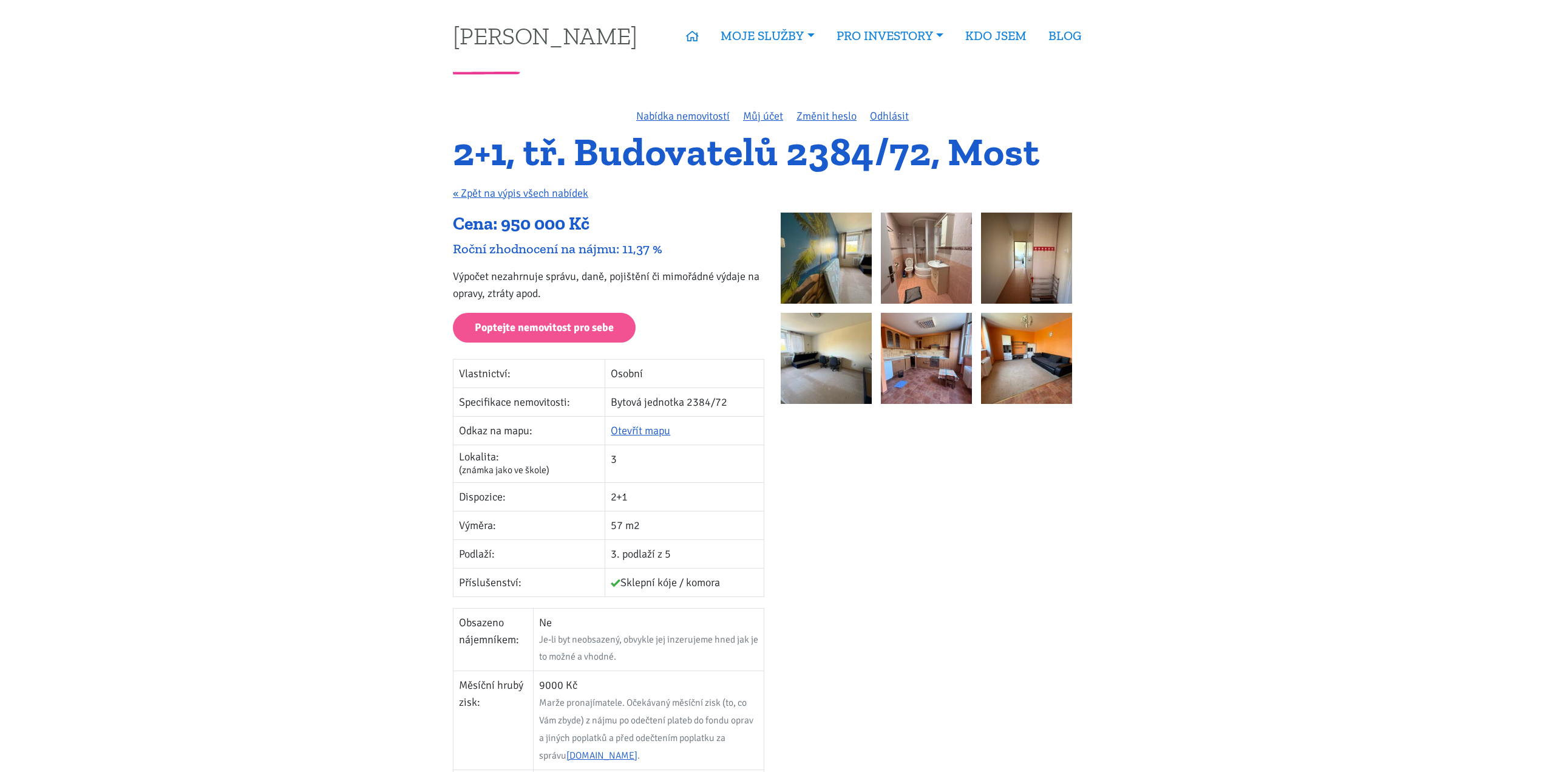
click at [817, 256] on img at bounding box center [826, 257] width 91 height 91
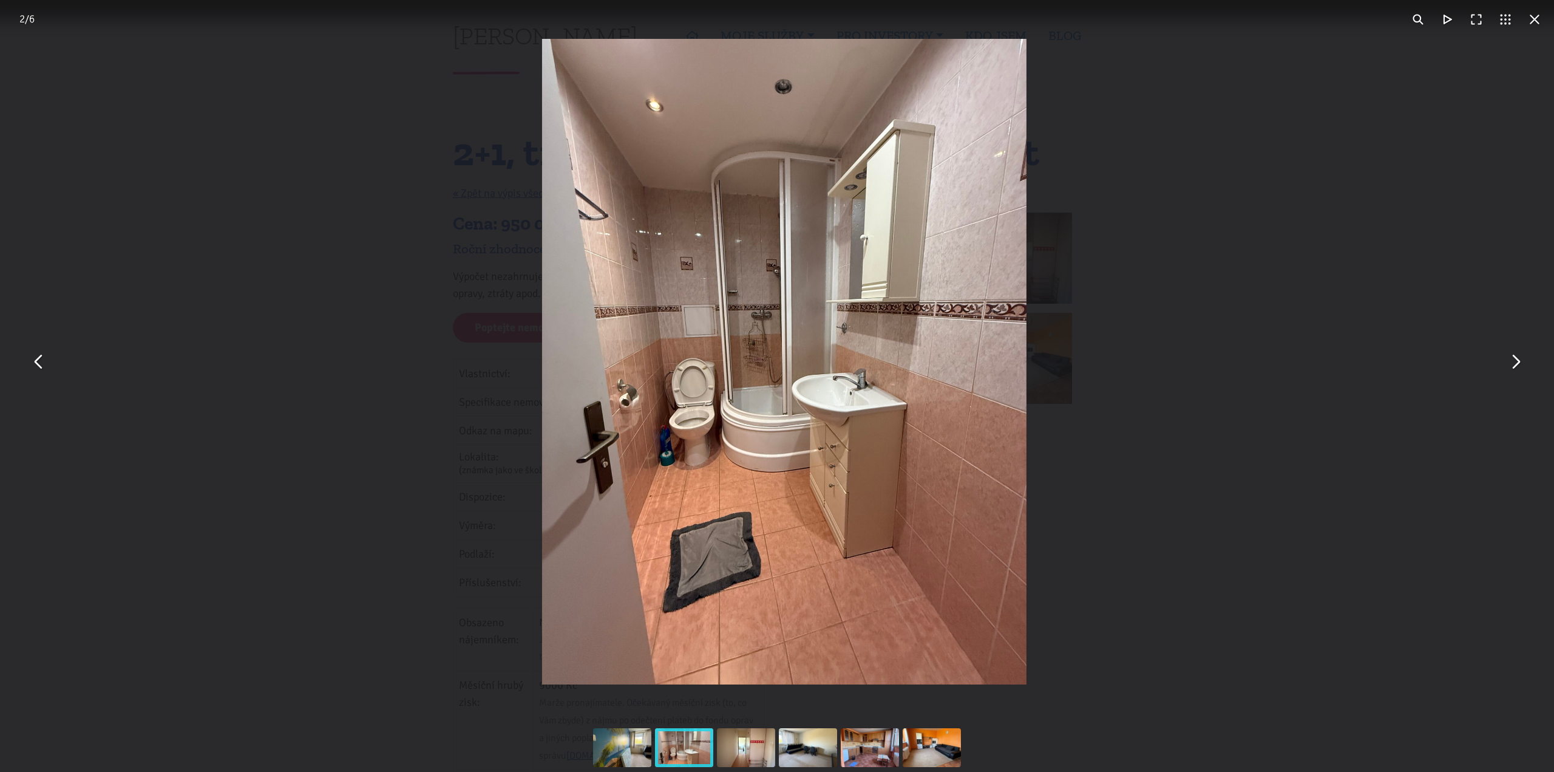
click at [1313, 197] on div "You can close this modal content with the ESC key" at bounding box center [784, 361] width 1554 height 723
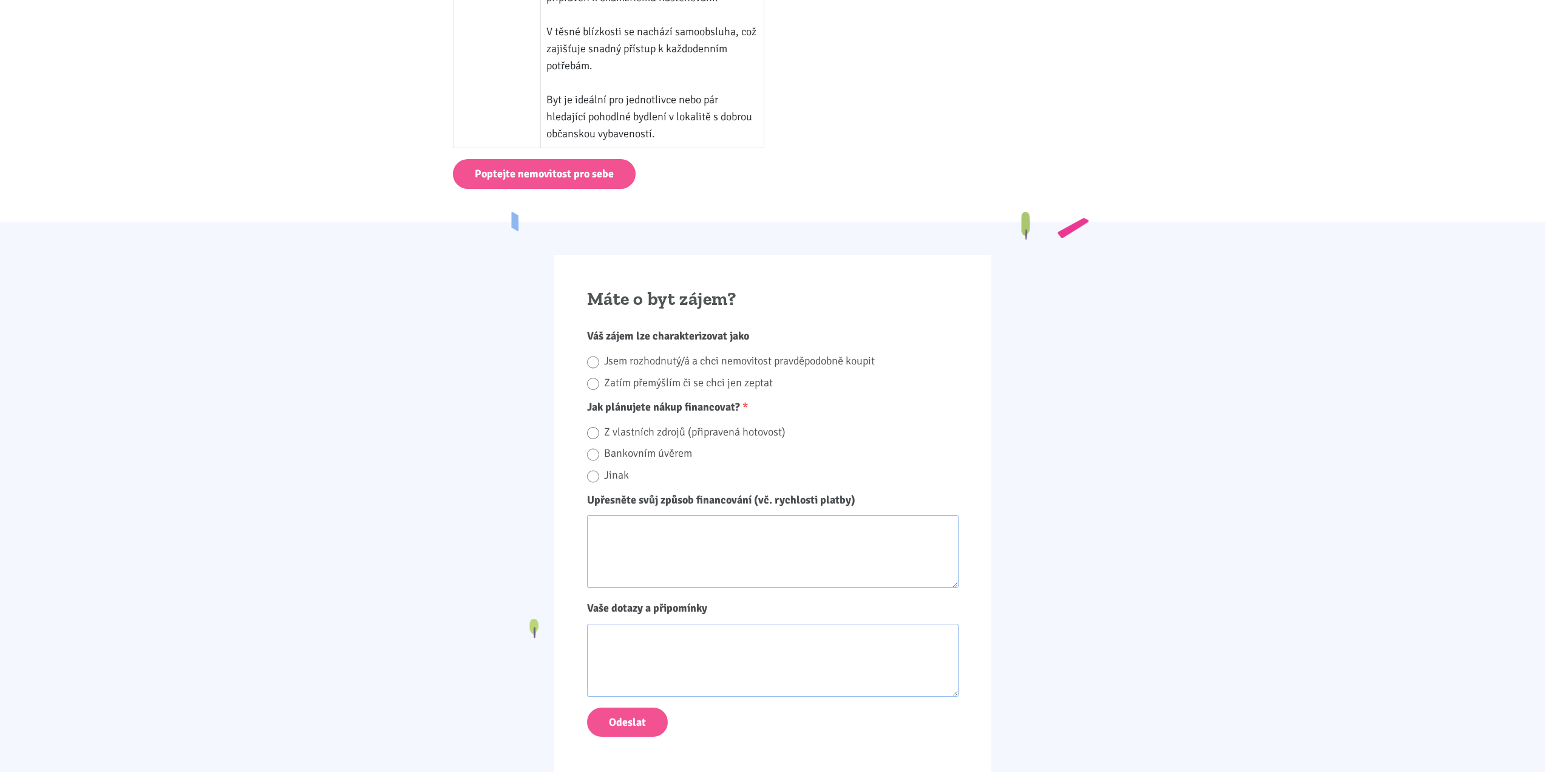
scroll to position [971, 0]
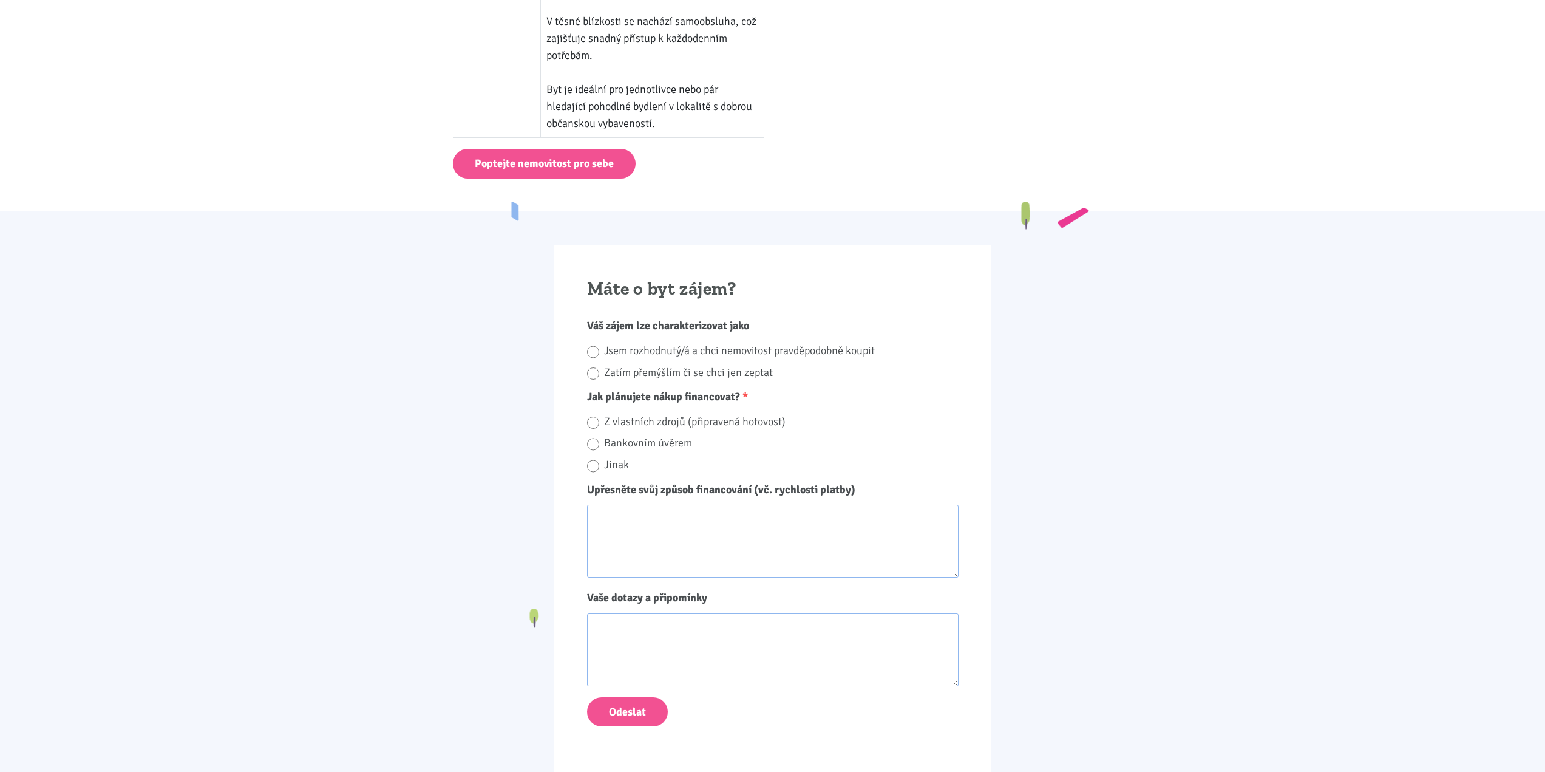
click at [797, 356] on label "Jsem rozhodnutý/á a chci nemovitost pravděpodobně koupit" at bounding box center [781, 350] width 355 height 19
click at [599, 356] on input "Jsem rozhodnutý/á a chci nemovitost pravděpodobně koupit" at bounding box center [593, 352] width 12 height 16
radio input "true"
click at [639, 446] on label "Bankovním úvěrem" at bounding box center [781, 442] width 355 height 19
click at [599, 446] on input "Bankovním úvěrem" at bounding box center [593, 444] width 12 height 16
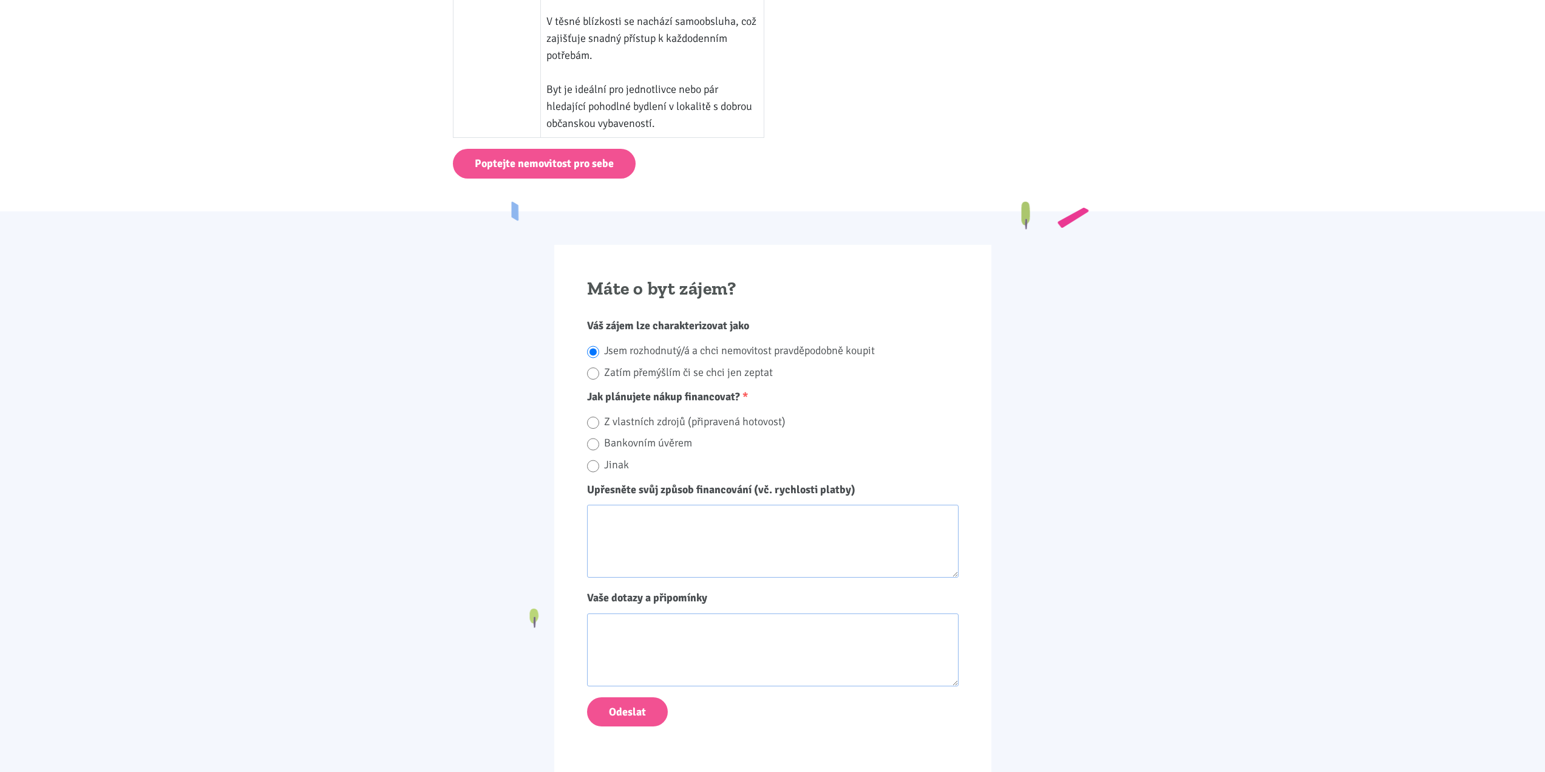
radio input "true"
click at [642, 527] on textarea "Upřesněte svůj způsob financování (vč. rychlosti platby)" at bounding box center [773, 541] width 372 height 73
type textarea "´"
type textarea "úvěr ze stavebního spoření. rychlost cca týden."
click at [764, 617] on textarea "Vaše dotazy a připomínky" at bounding box center [773, 649] width 372 height 73
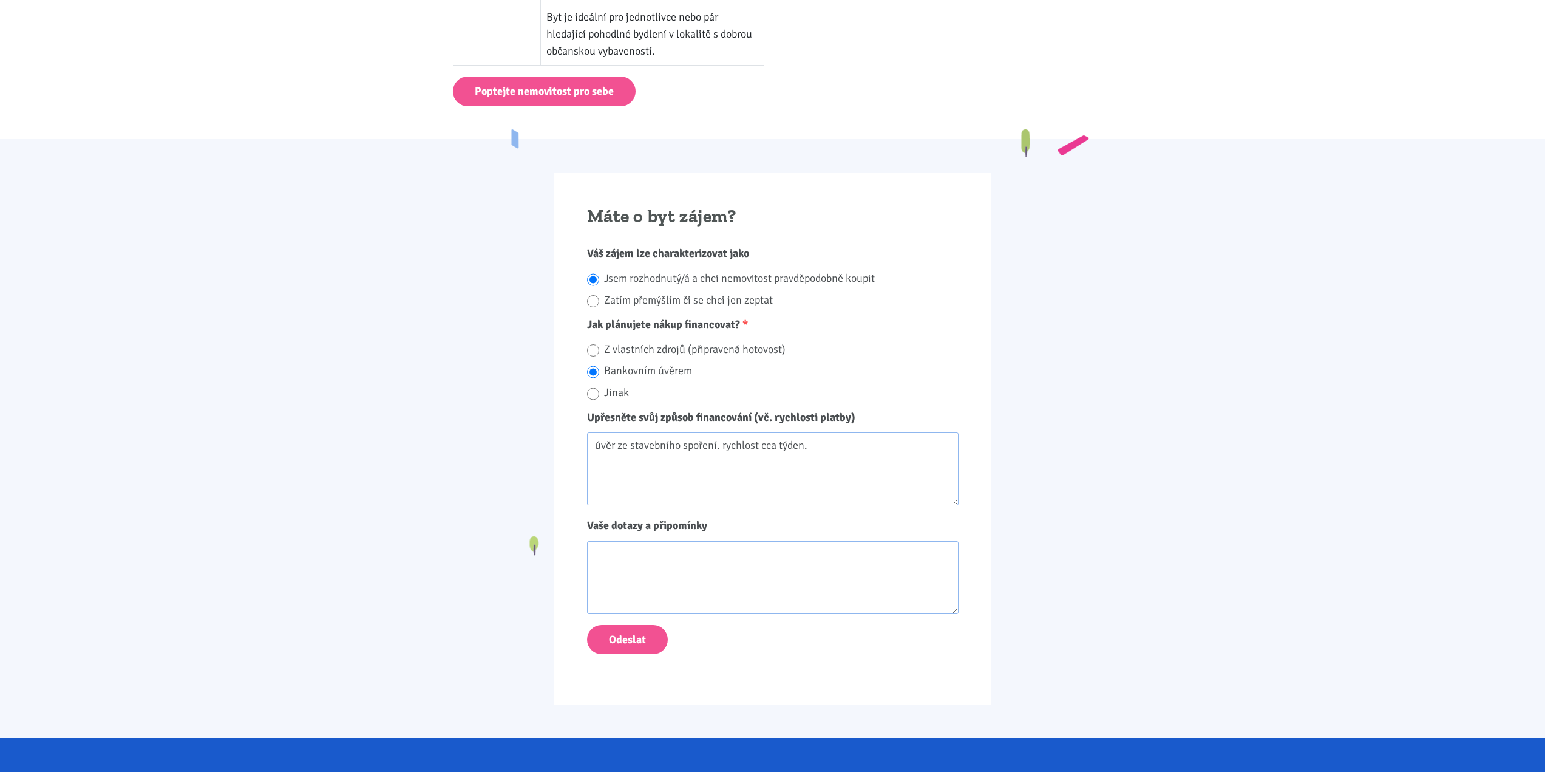
scroll to position [1093, 0]
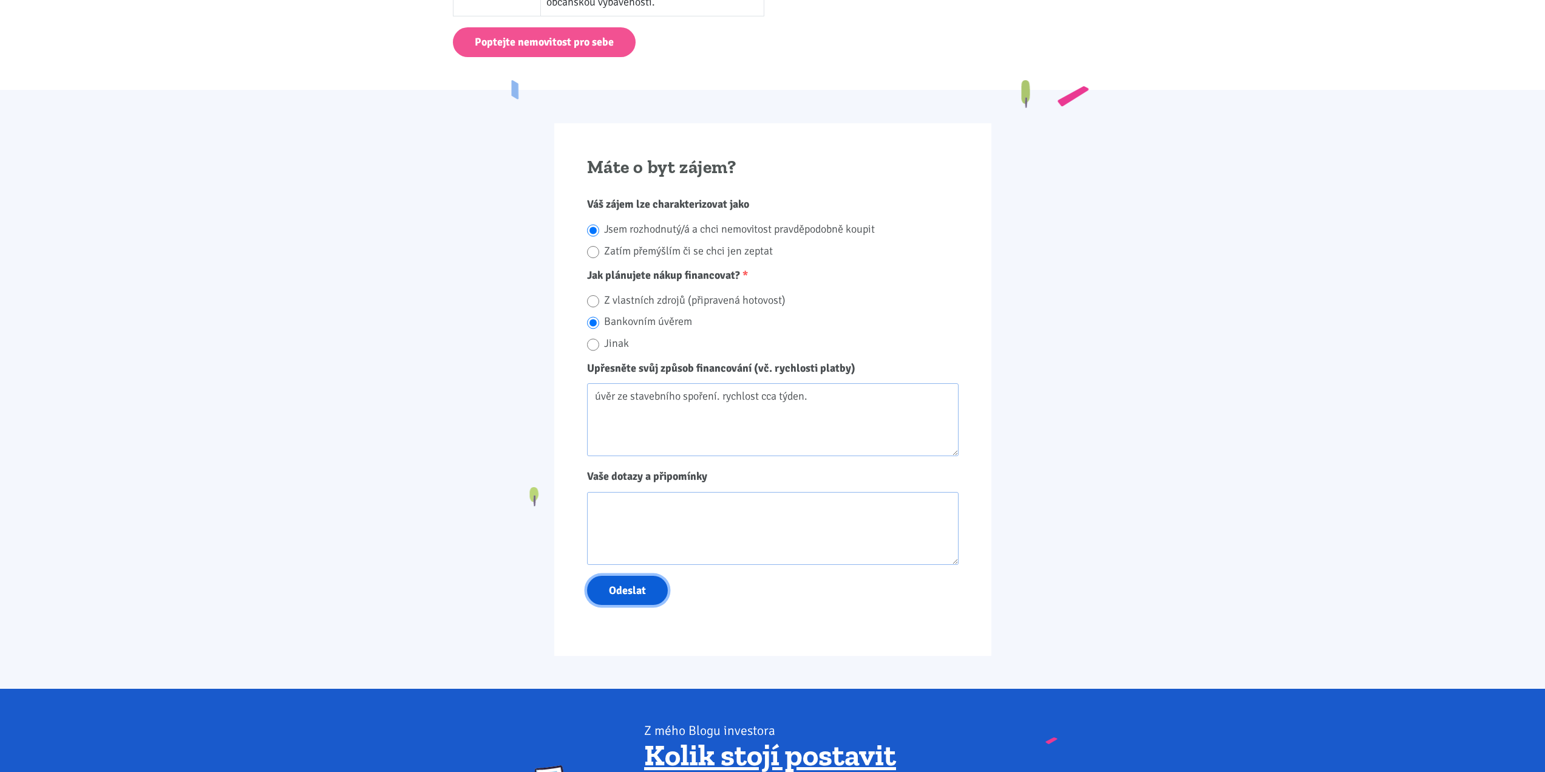
click at [612, 596] on button "Odeslat" at bounding box center [627, 591] width 81 height 30
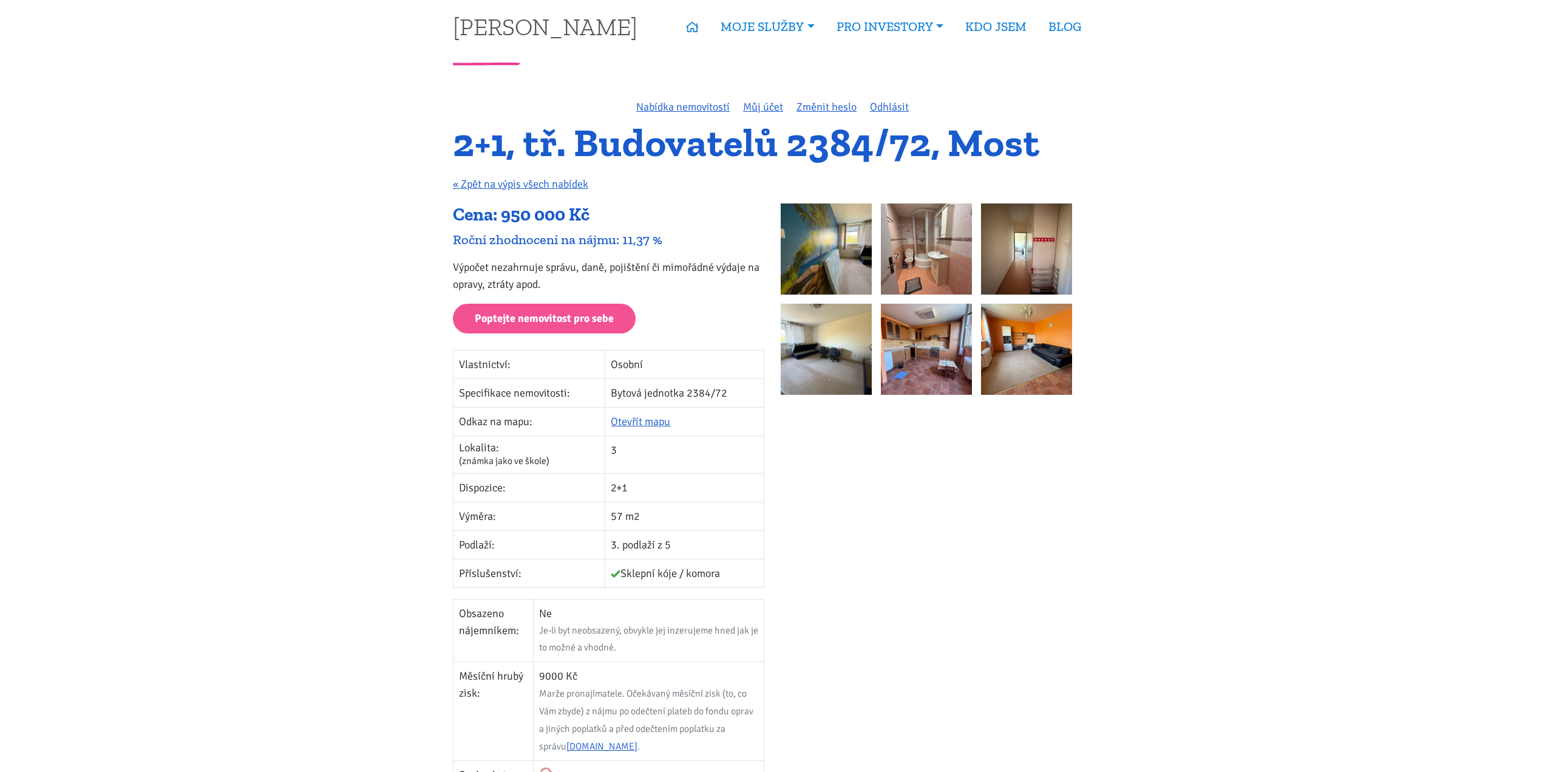
scroll to position [0, 0]
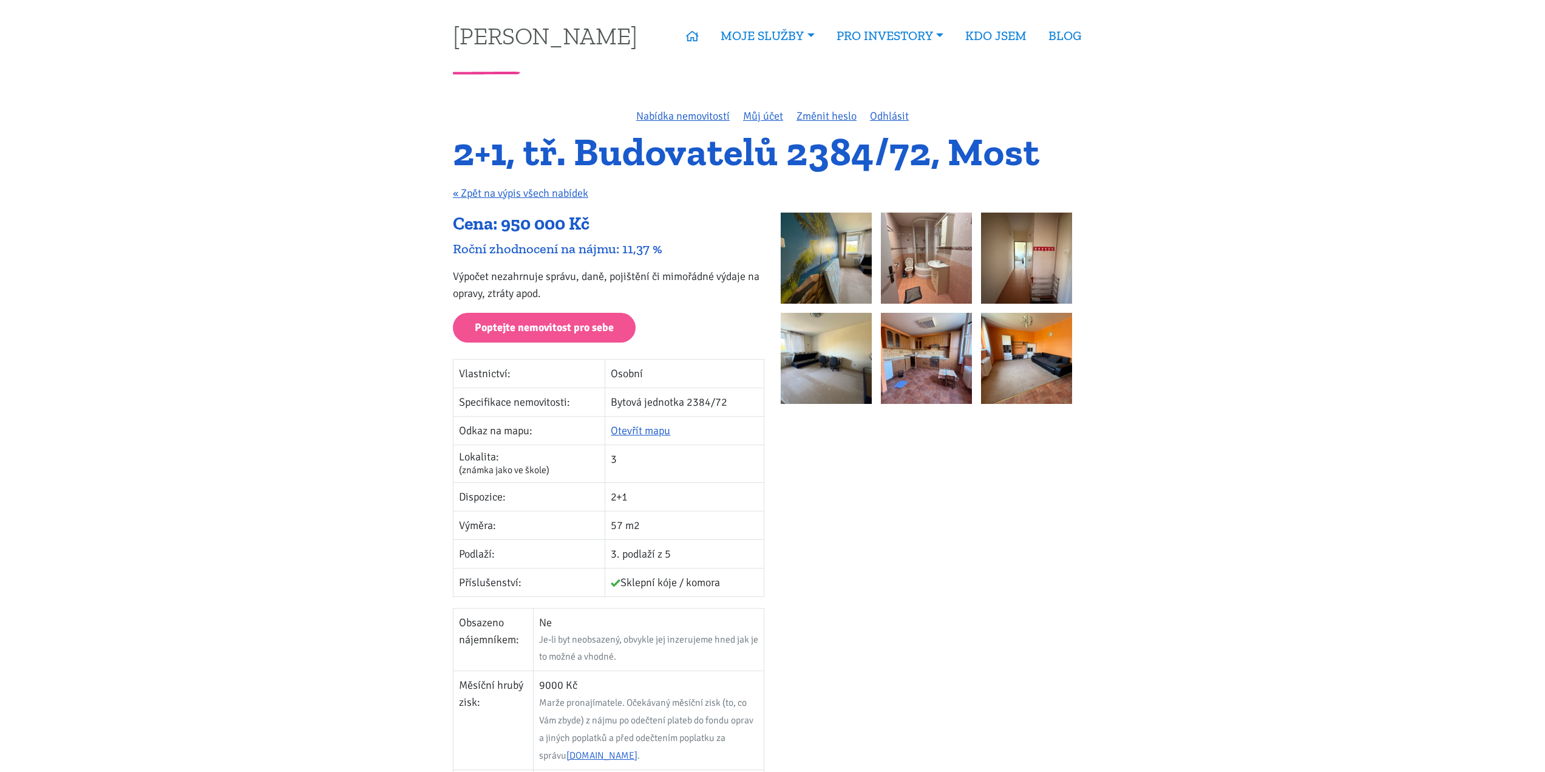
click at [1036, 347] on img at bounding box center [1026, 358] width 91 height 91
drag, startPoint x: 137, startPoint y: 245, endPoint x: 144, endPoint y: 252, distance: 9.4
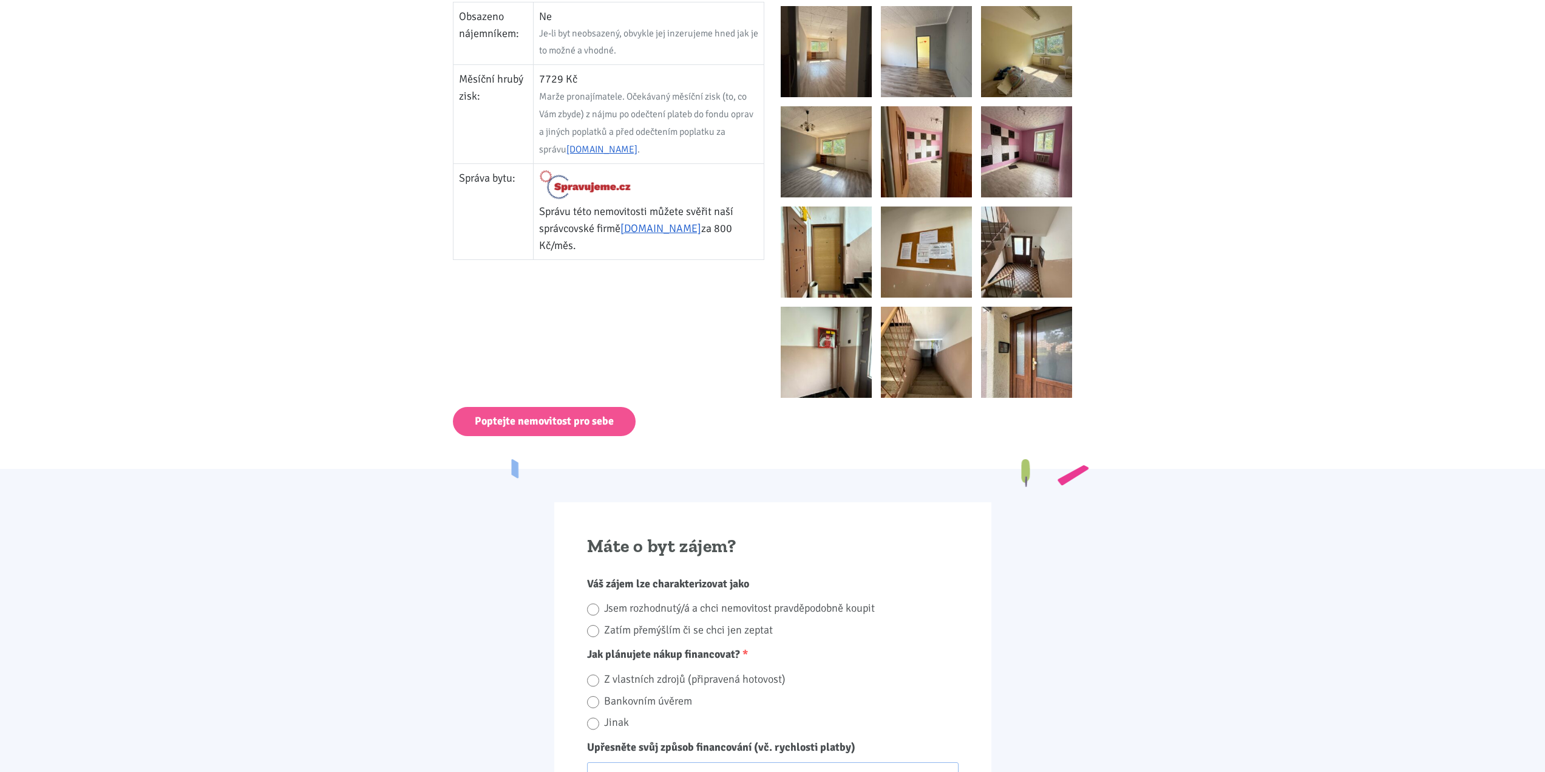
scroll to position [911, 0]
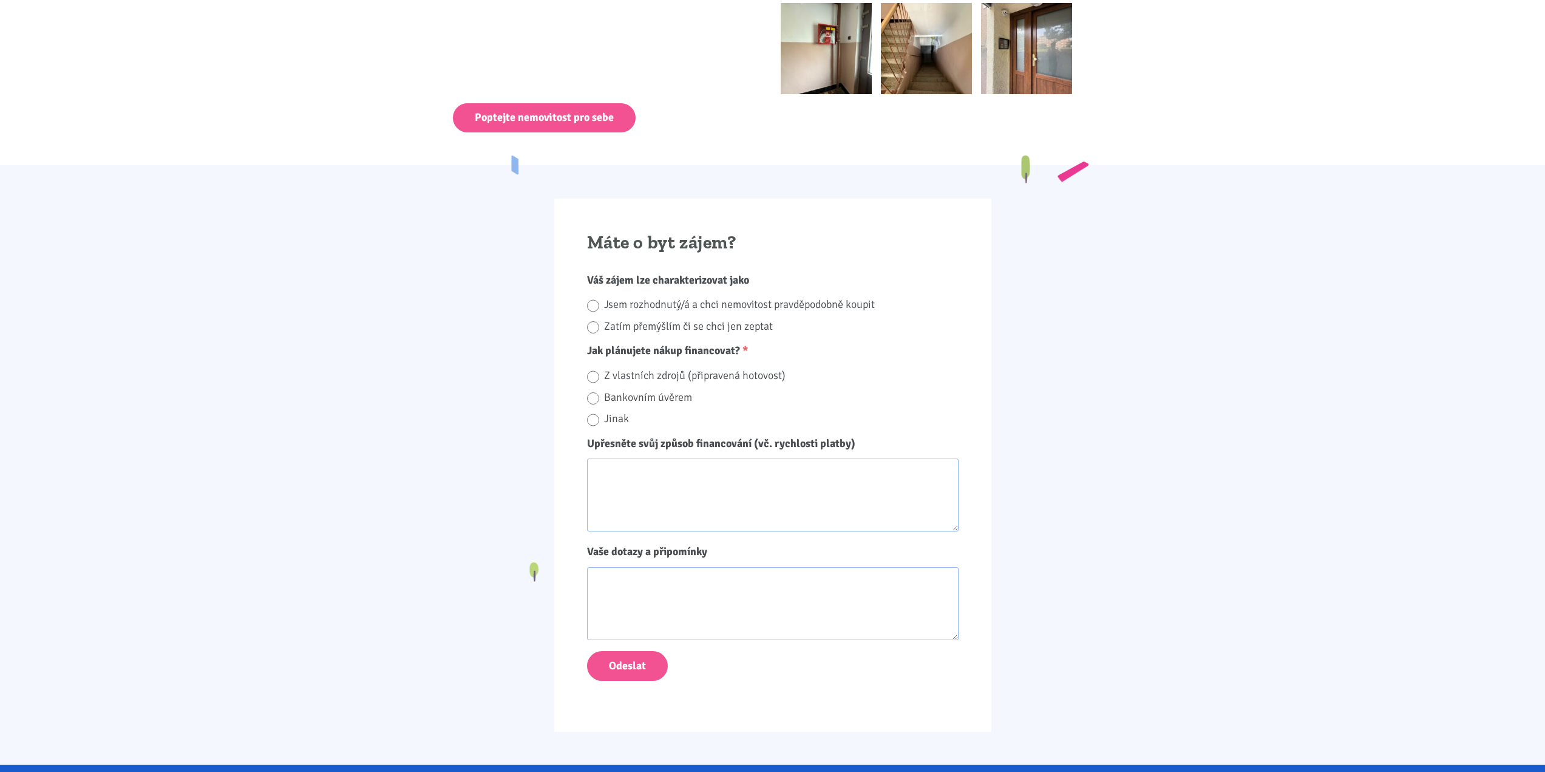
drag, startPoint x: 471, startPoint y: 209, endPoint x: 496, endPoint y: 171, distance: 46.5
click at [471, 206] on div "Máte o byt zájem? Váš zájem lze charakterizovat jako Jsem rozhodnutý/á a chci n…" at bounding box center [773, 465] width 656 height 532
drag, startPoint x: 502, startPoint y: 158, endPoint x: 515, endPoint y: 158, distance: 12.8
click at [522, 157] on body "Tomáš Kučera ÚVOD MOJE SLUŽBY Strategický mentoring Financování bez limitu Kupt…" at bounding box center [772, 245] width 1545 height 2313
click at [514, 160] on body "Tomáš Kučera ÚVOD MOJE SLUŽBY Strategický mentoring Financování bez limitu Kupt…" at bounding box center [772, 245] width 1545 height 2313
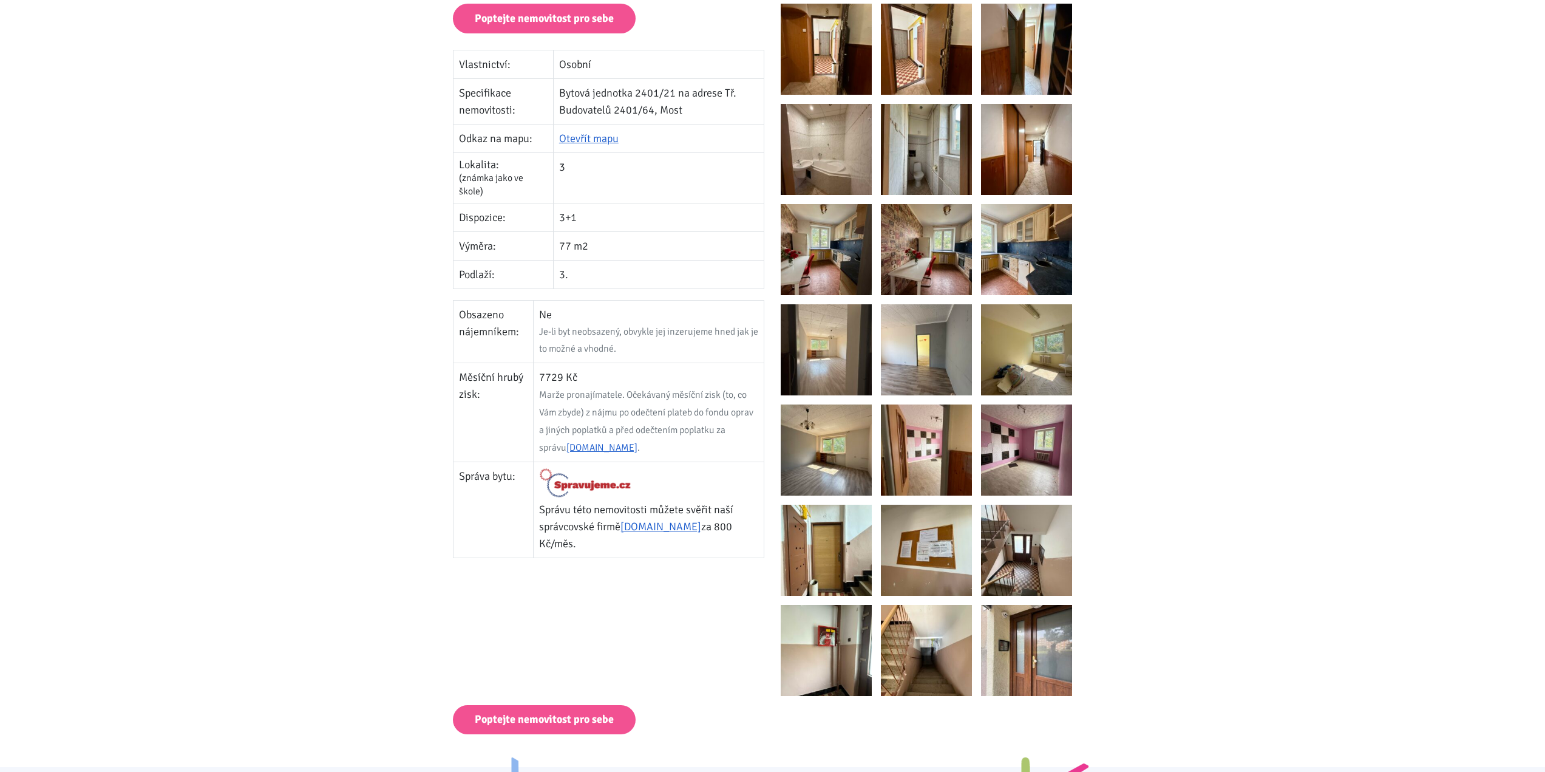
scroll to position [0, 0]
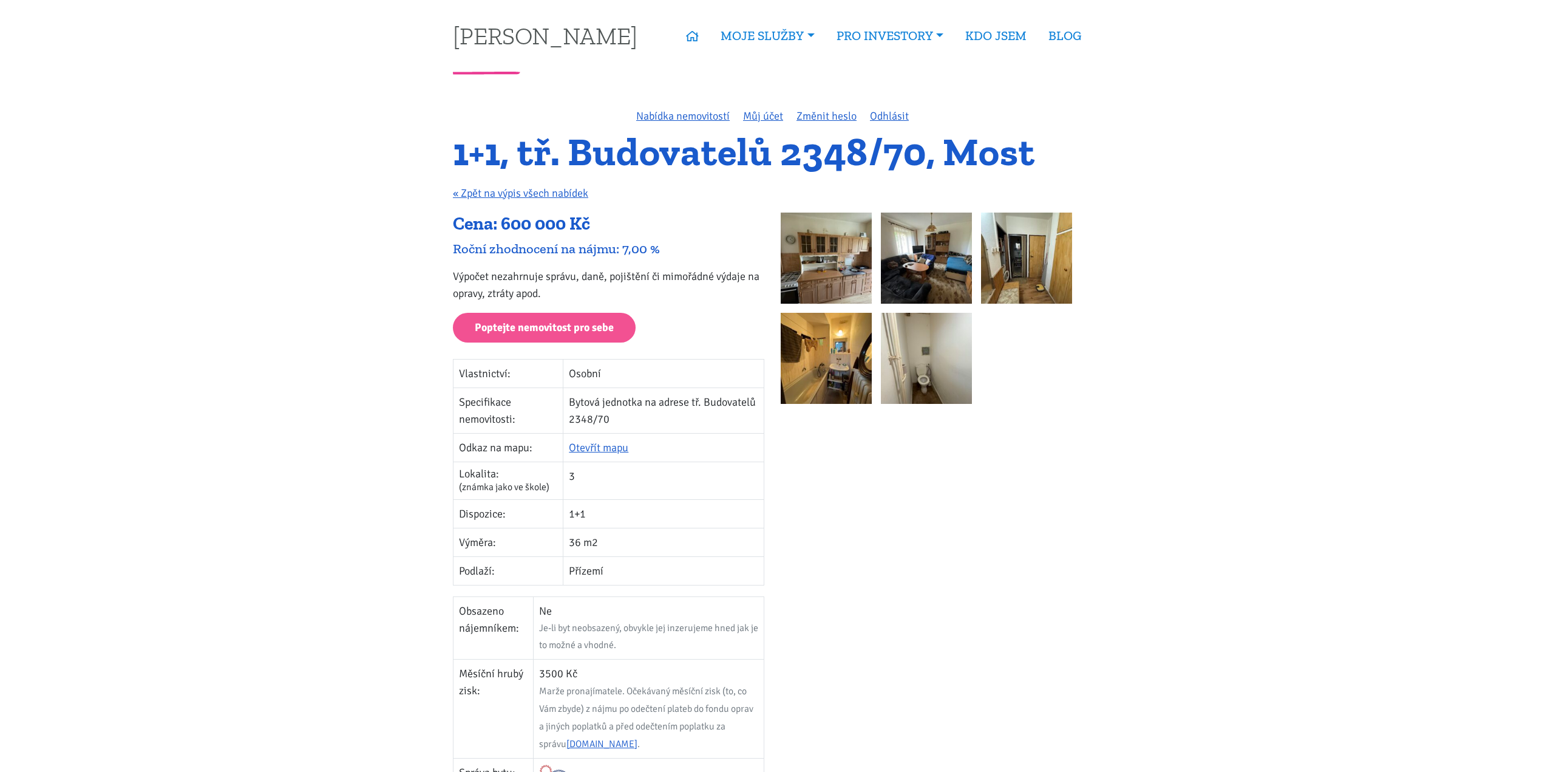
click at [831, 231] on img at bounding box center [826, 257] width 91 height 91
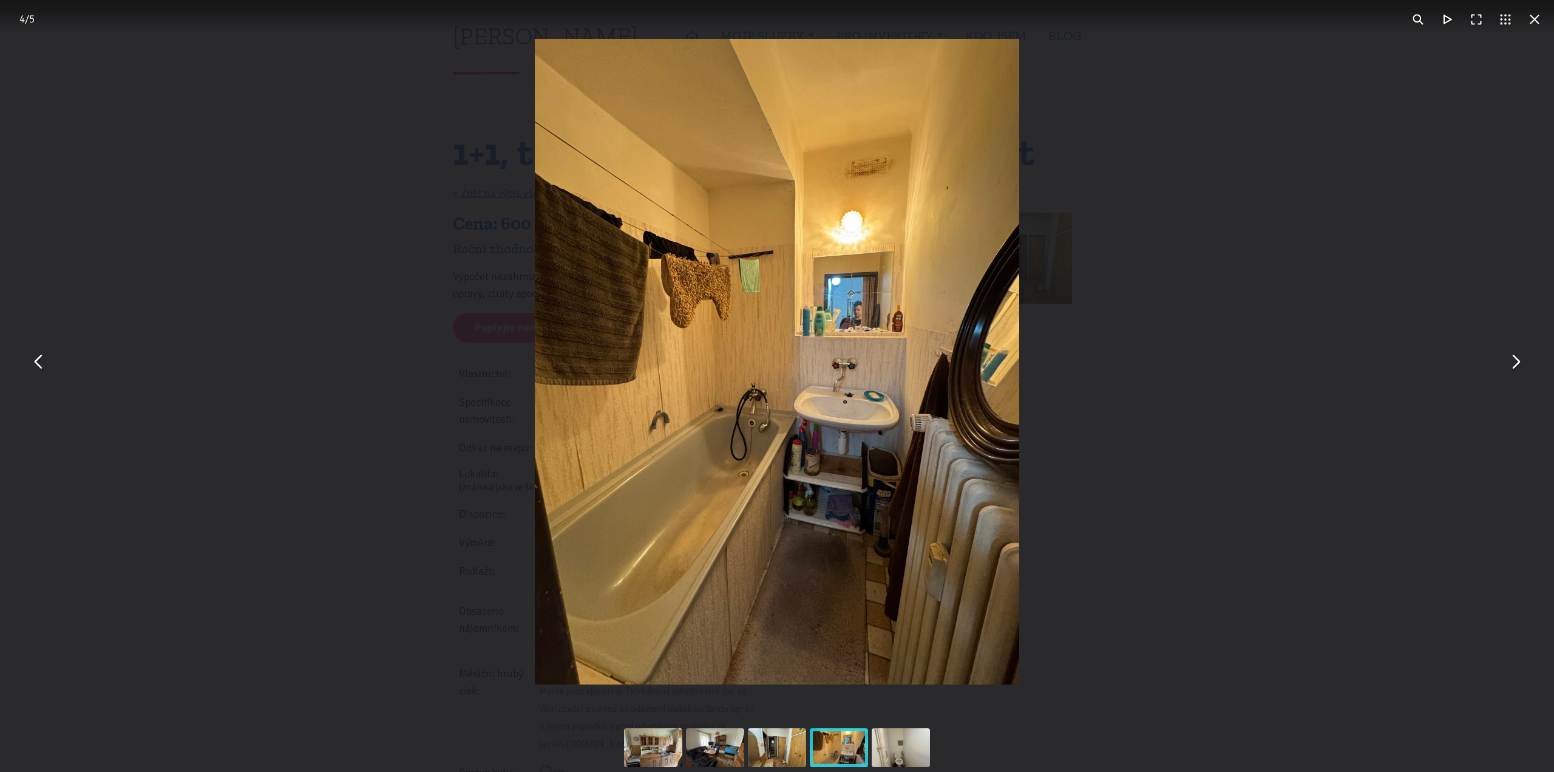
click at [1428, 182] on div "You can close this modal content with the ESC key" at bounding box center [777, 361] width 1554 height 723
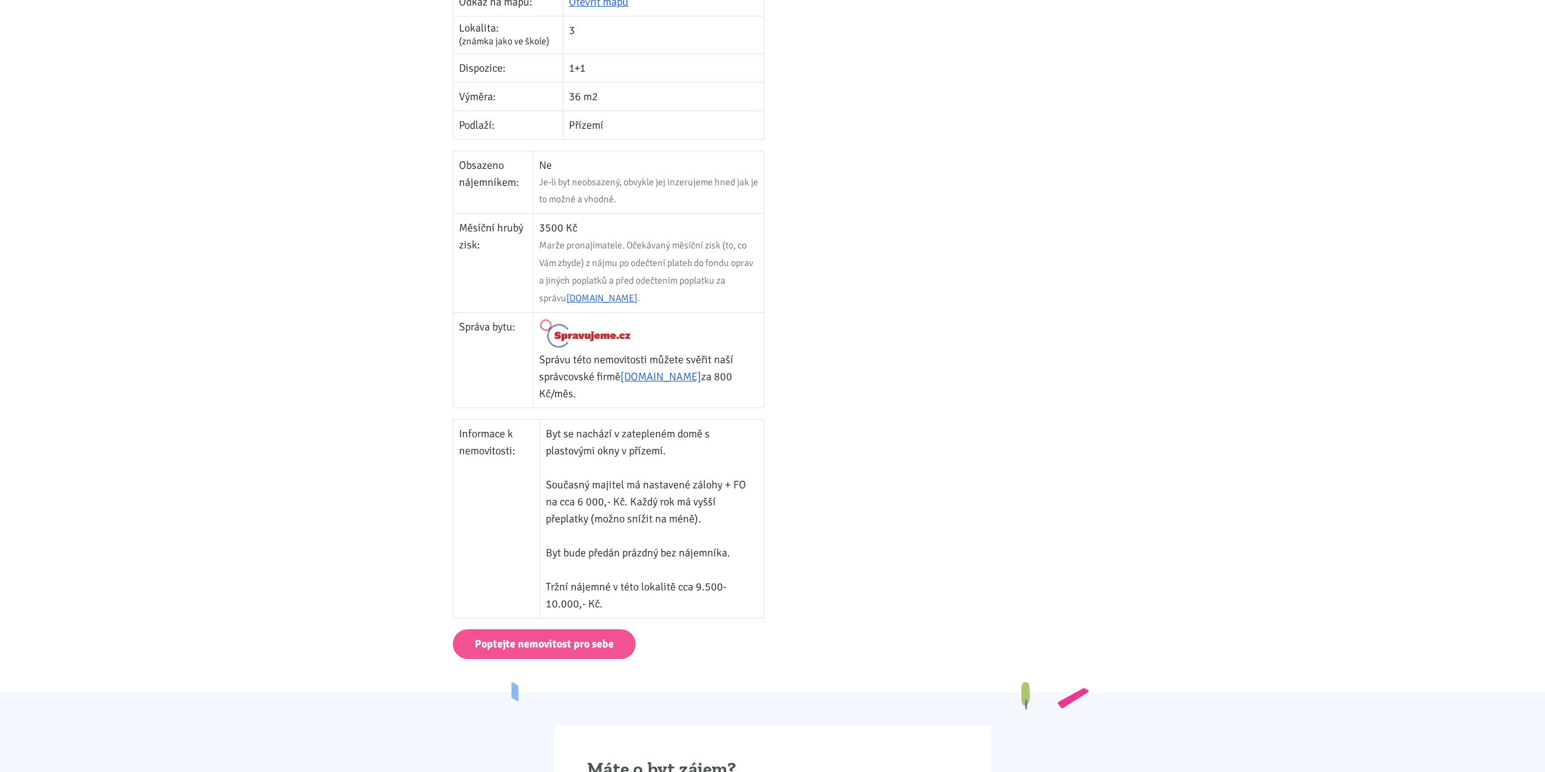
scroll to position [121, 0]
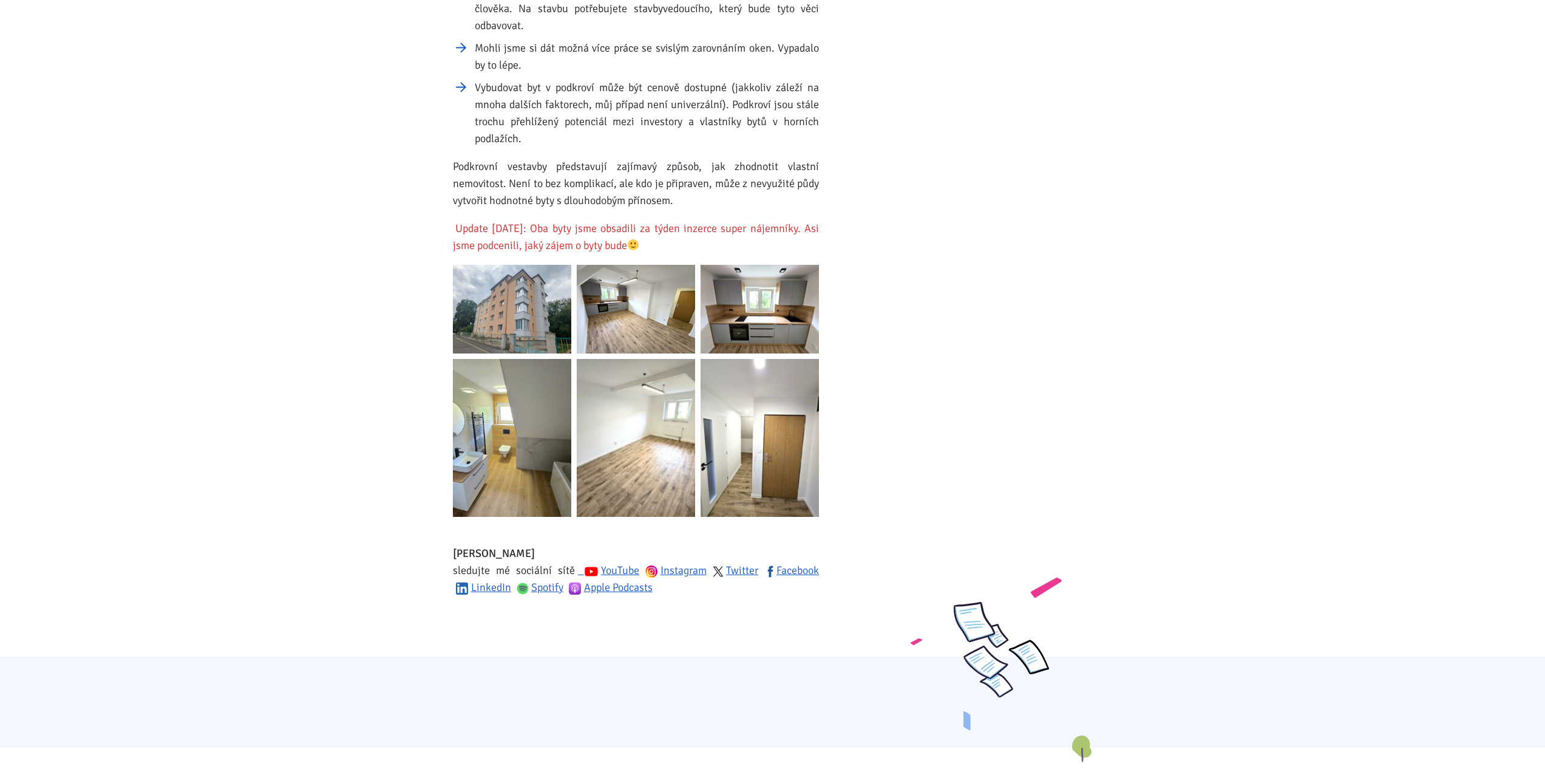
scroll to position [1821, 0]
